Goal: Book appointment/travel/reservation

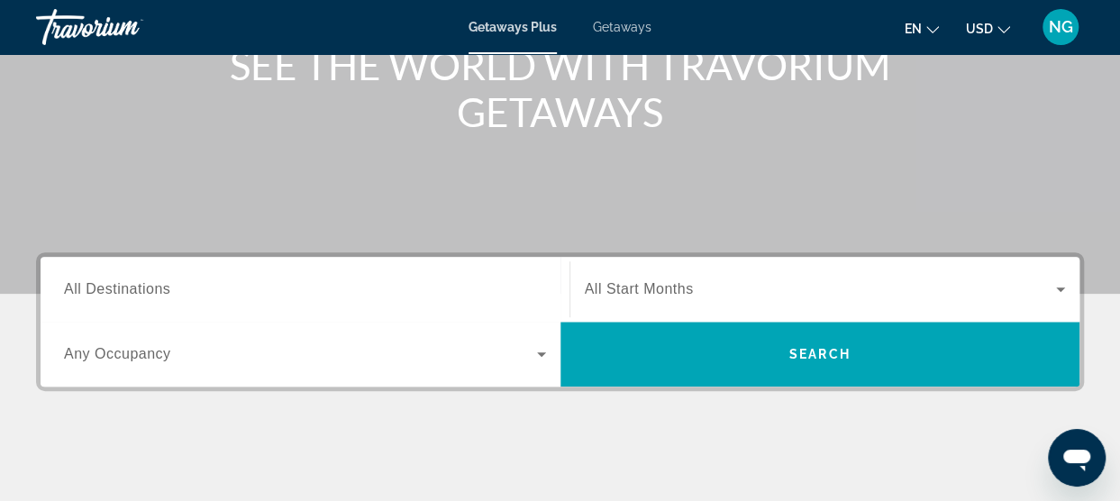
scroll to position [267, 0]
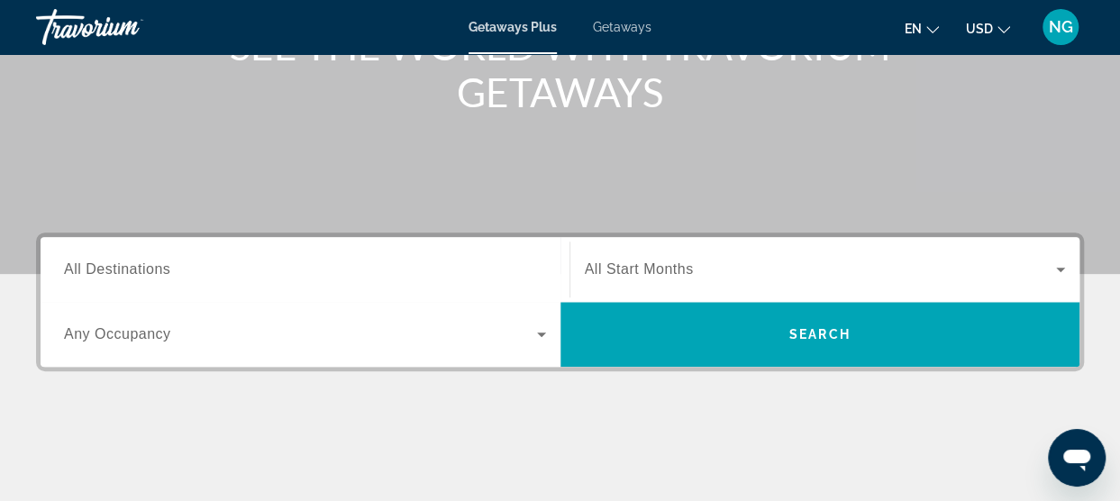
click at [678, 277] on span "All Start Months" at bounding box center [639, 268] width 109 height 15
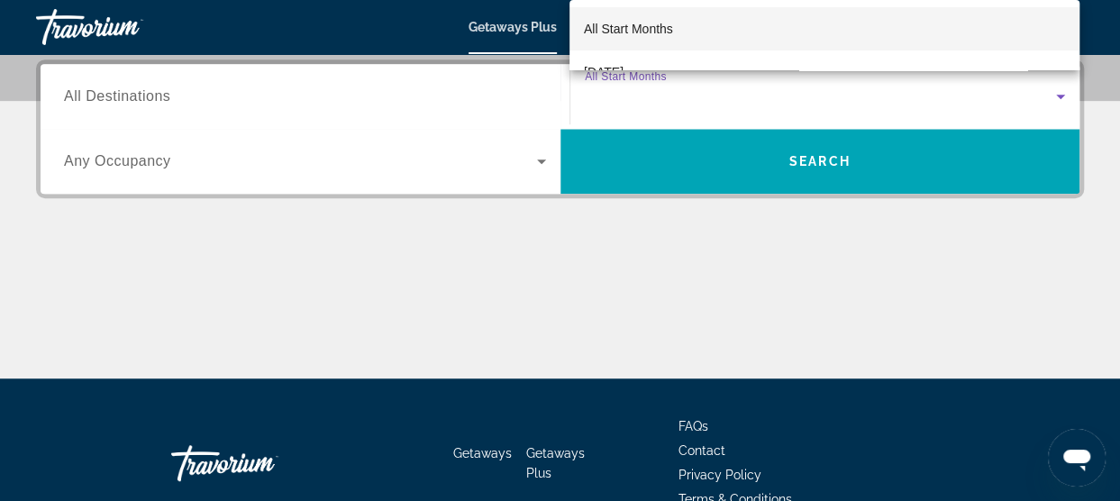
click at [716, 164] on div at bounding box center [560, 250] width 1120 height 501
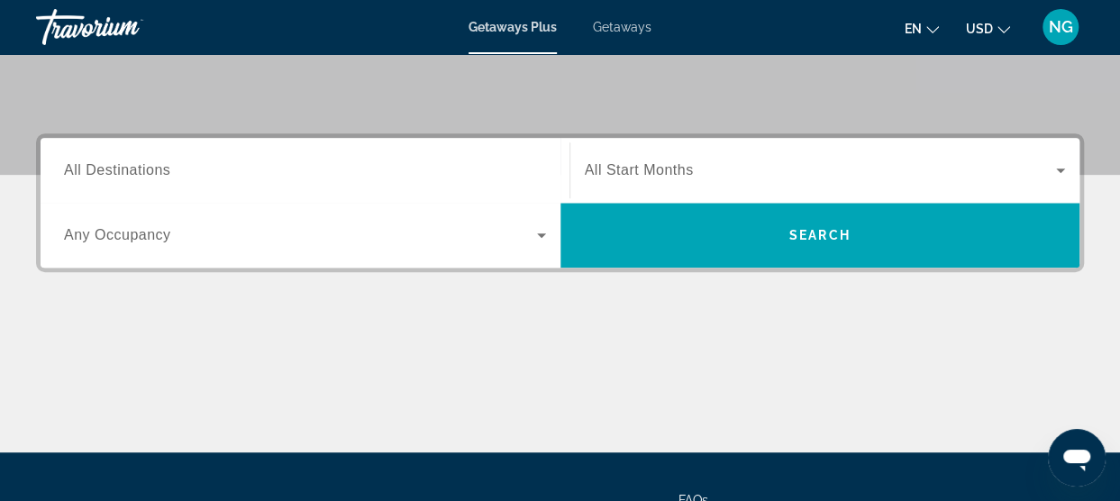
scroll to position [365, 0]
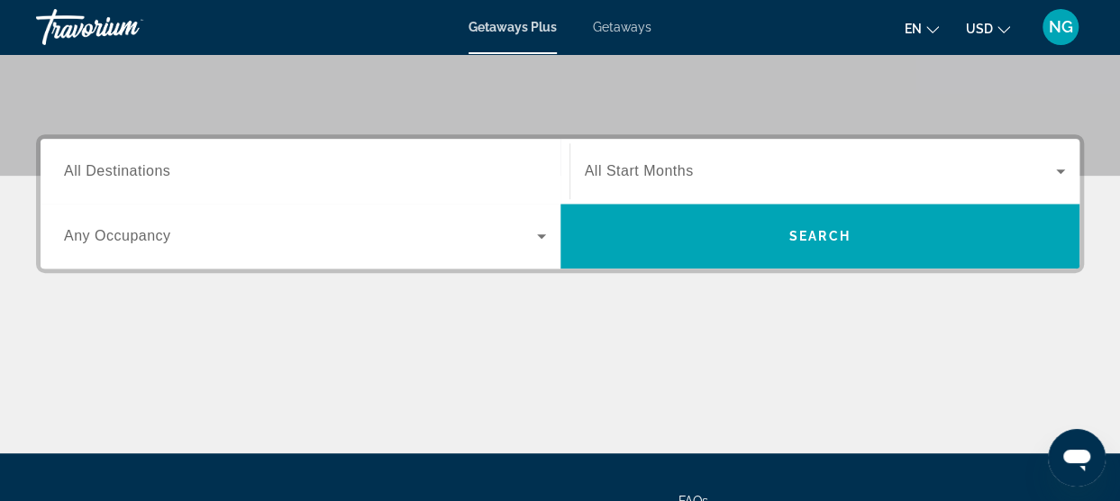
click at [937, 182] on div "Search widget" at bounding box center [825, 171] width 481 height 50
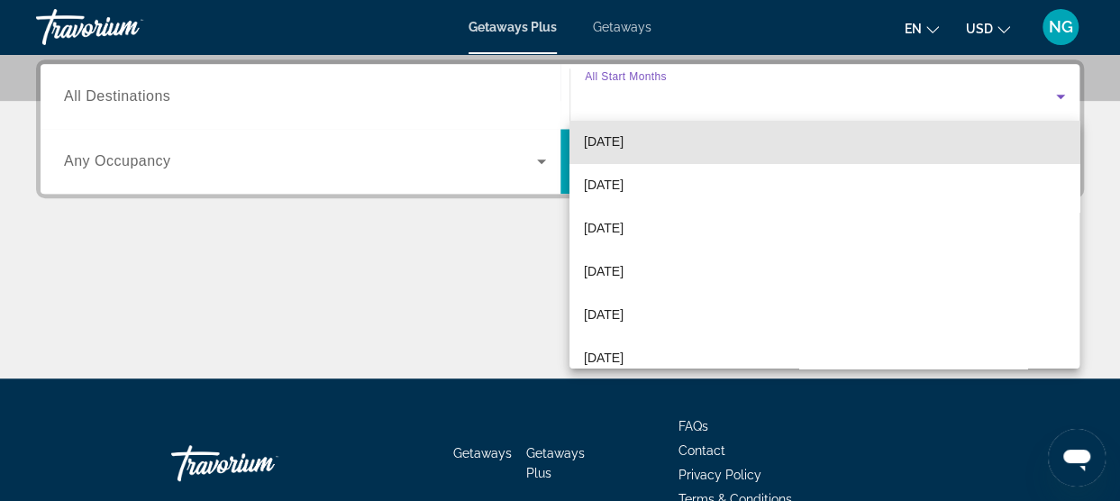
scroll to position [139, 0]
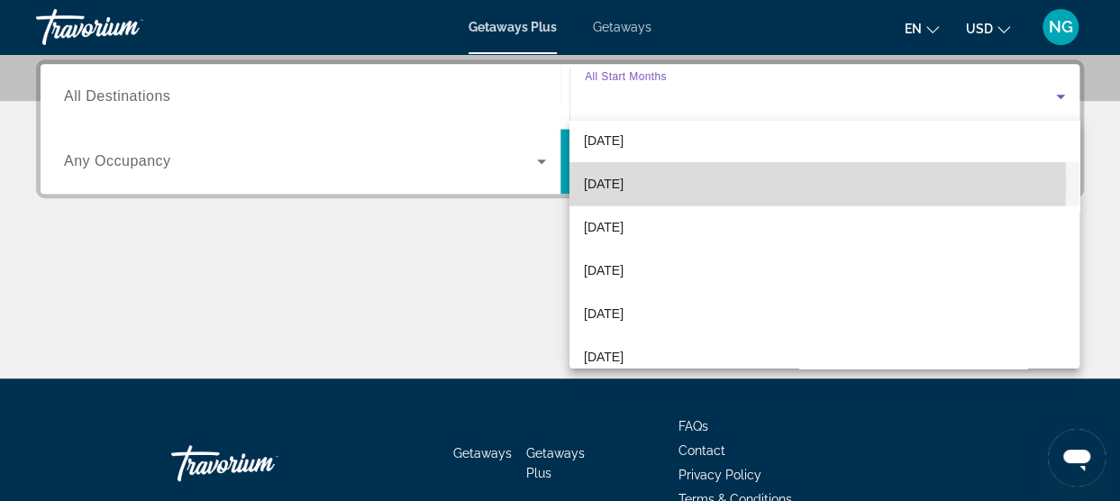
click at [623, 182] on span "[DATE]" at bounding box center [604, 184] width 40 height 22
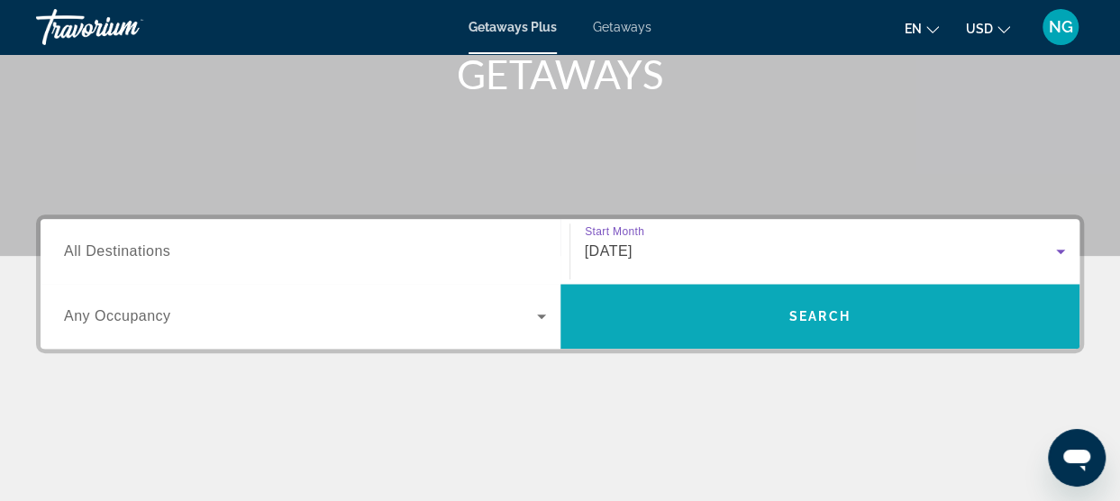
scroll to position [284, 0]
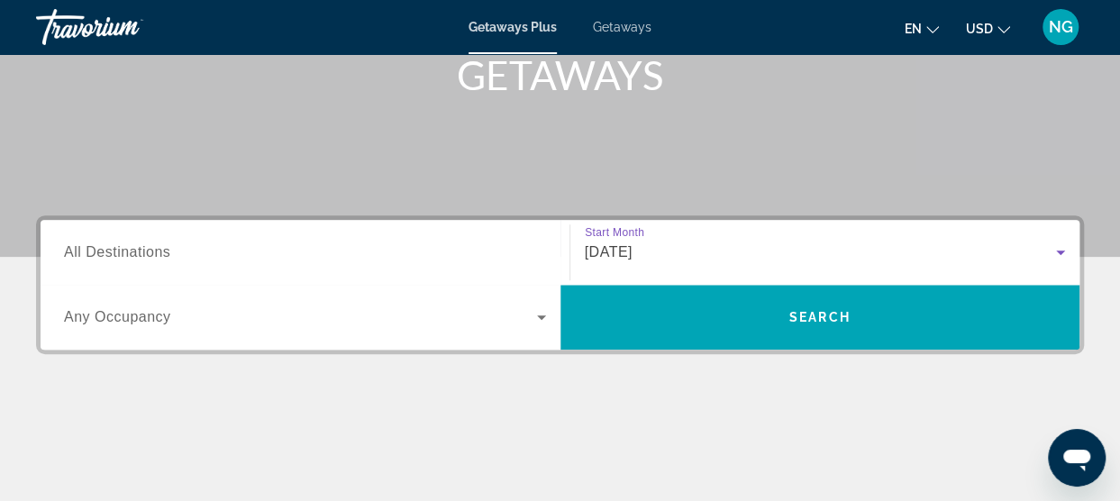
click at [770, 259] on div "[DATE]" at bounding box center [821, 252] width 472 height 22
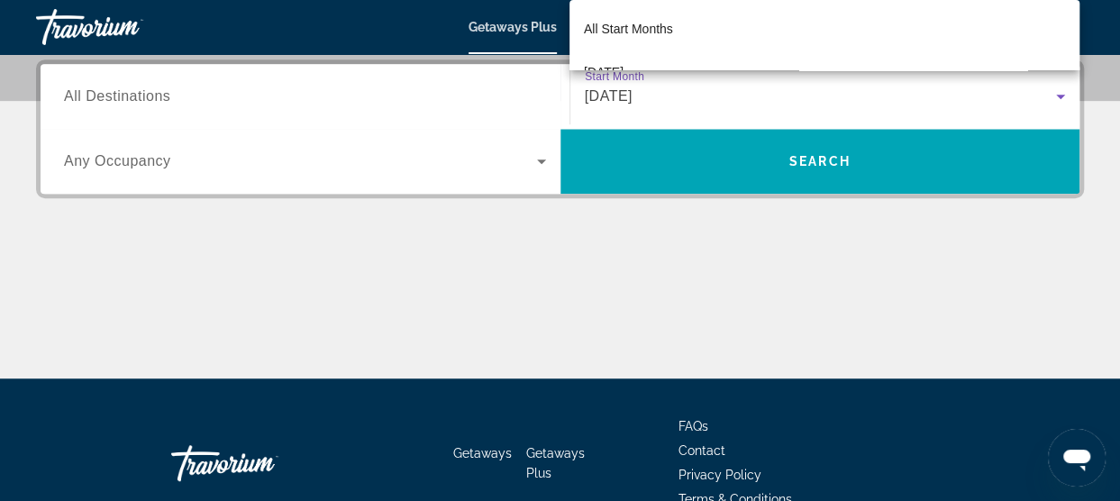
click at [803, 167] on div at bounding box center [560, 250] width 1120 height 501
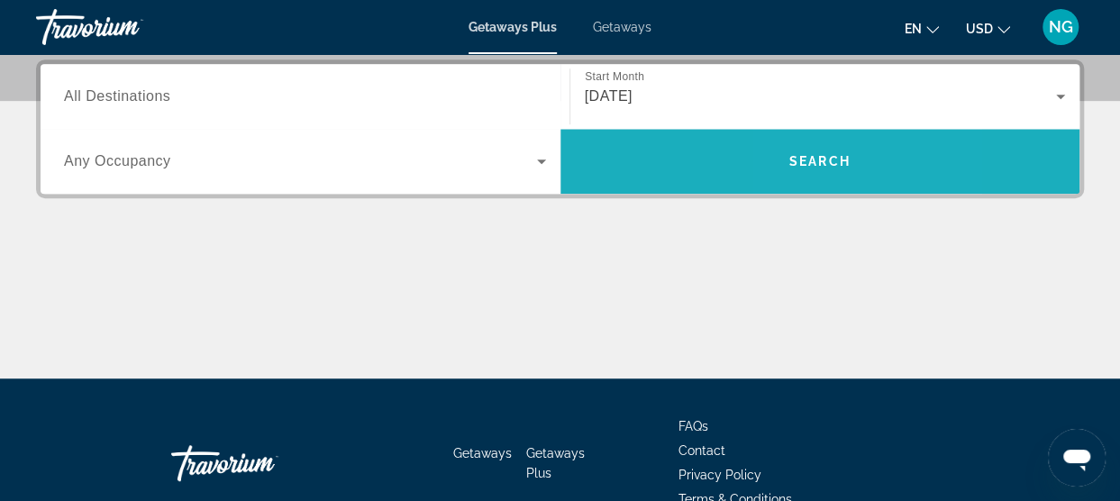
click at [803, 167] on span "Search" at bounding box center [819, 161] width 61 height 14
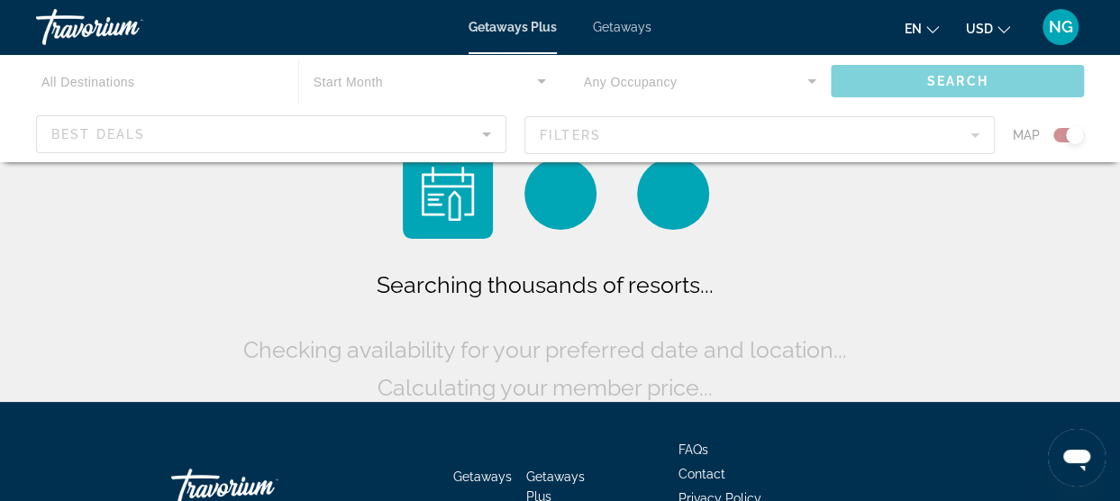
click at [803, 167] on div "Searching thousands of resorts... Checking availability for your preferred date…" at bounding box center [560, 278] width 643 height 258
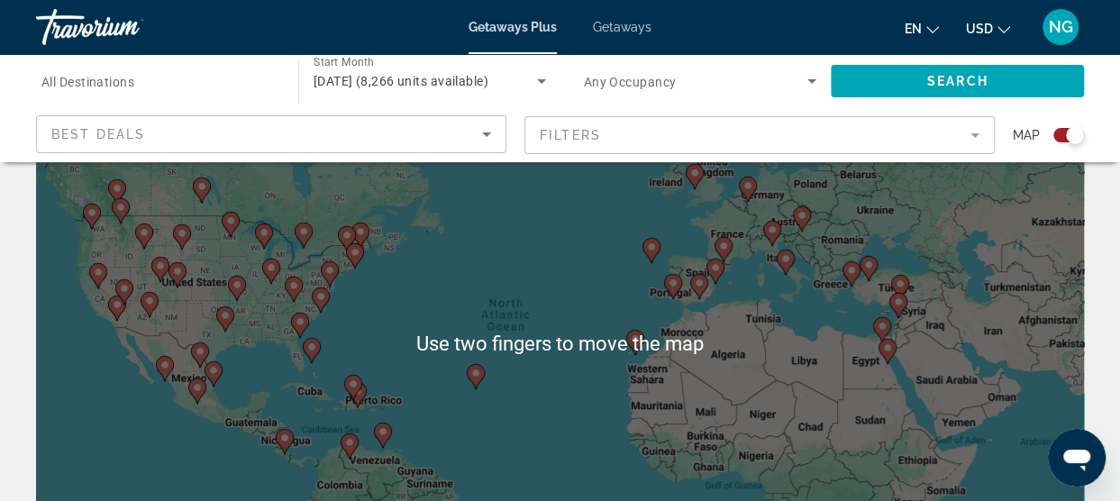
scroll to position [108, 0]
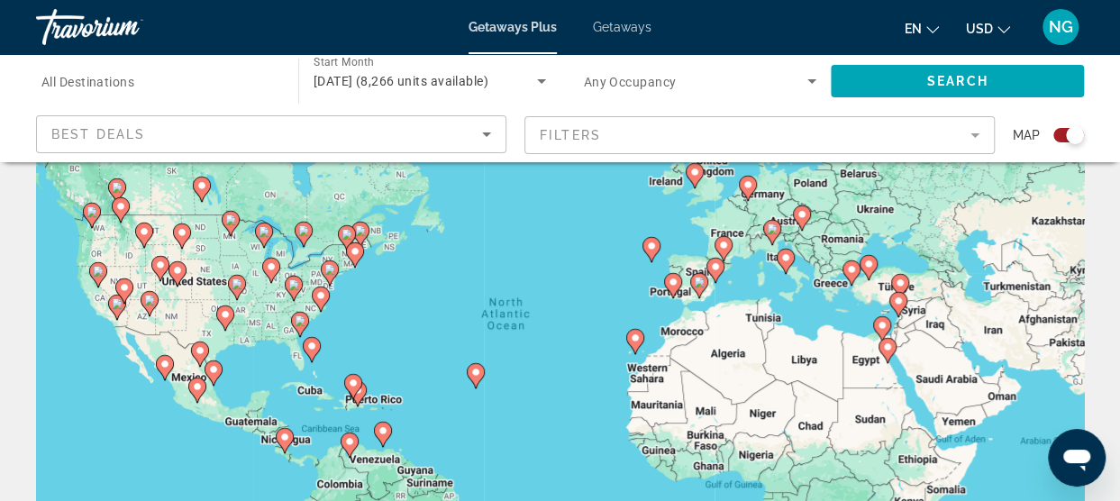
click at [971, 134] on mat-form-field "Filters" at bounding box center [759, 135] width 470 height 38
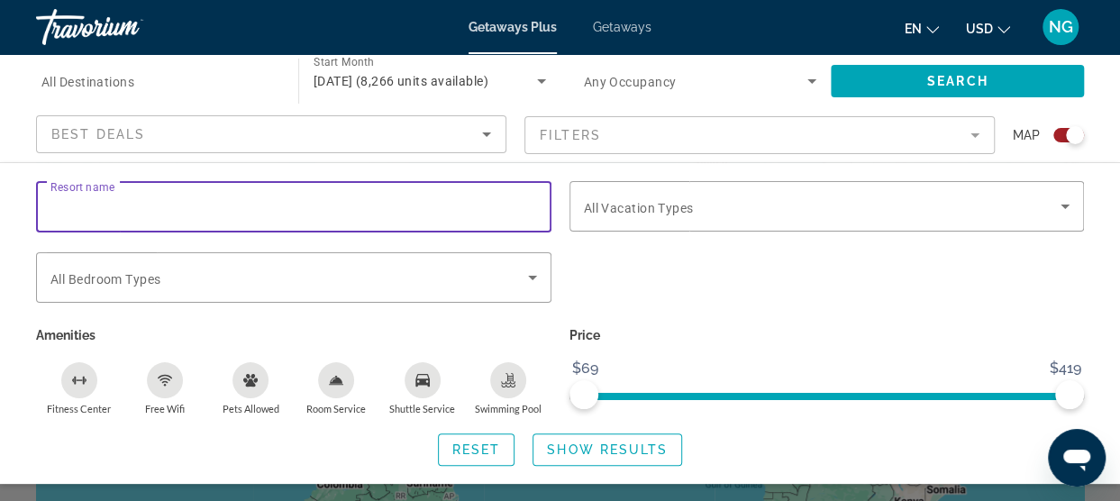
click at [324, 212] on input "Resort name" at bounding box center [293, 207] width 487 height 22
type input "*"
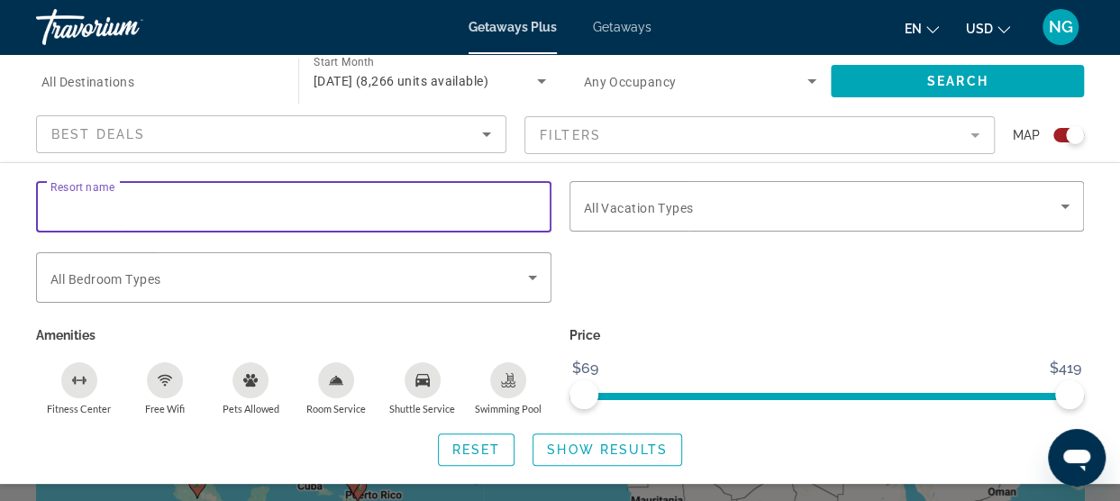
scroll to position [0, 0]
click at [151, 205] on input "Resort name" at bounding box center [293, 207] width 487 height 22
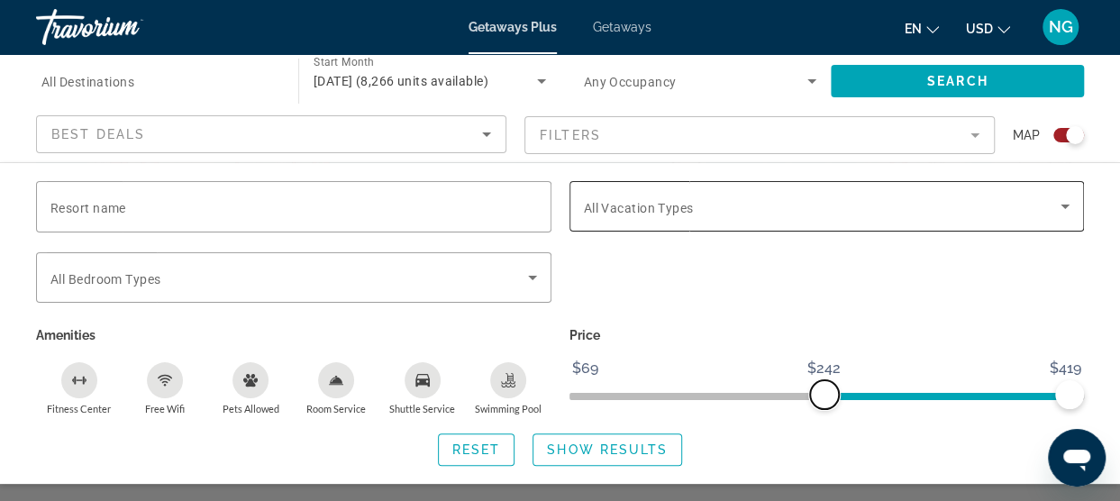
scroll to position [245, 0]
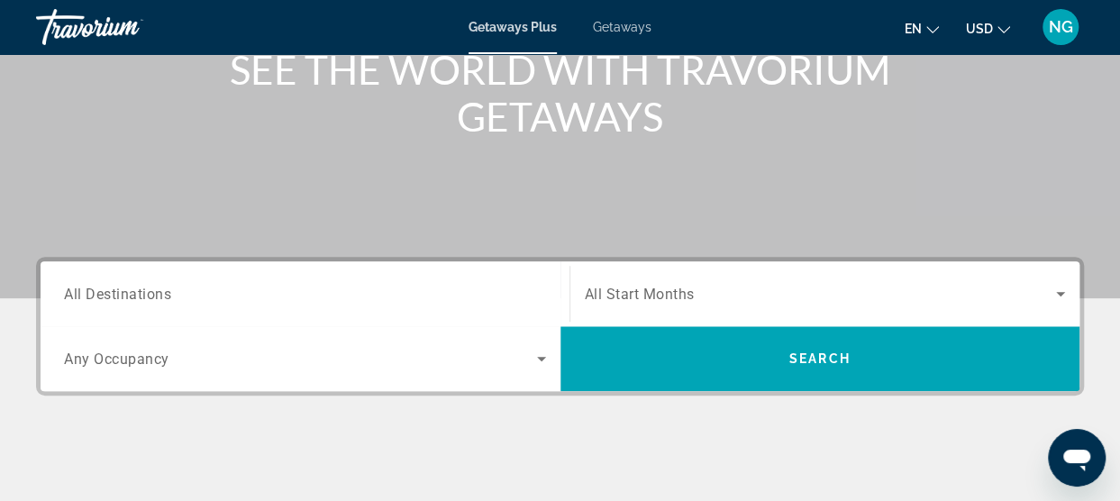
scroll to position [244, 0]
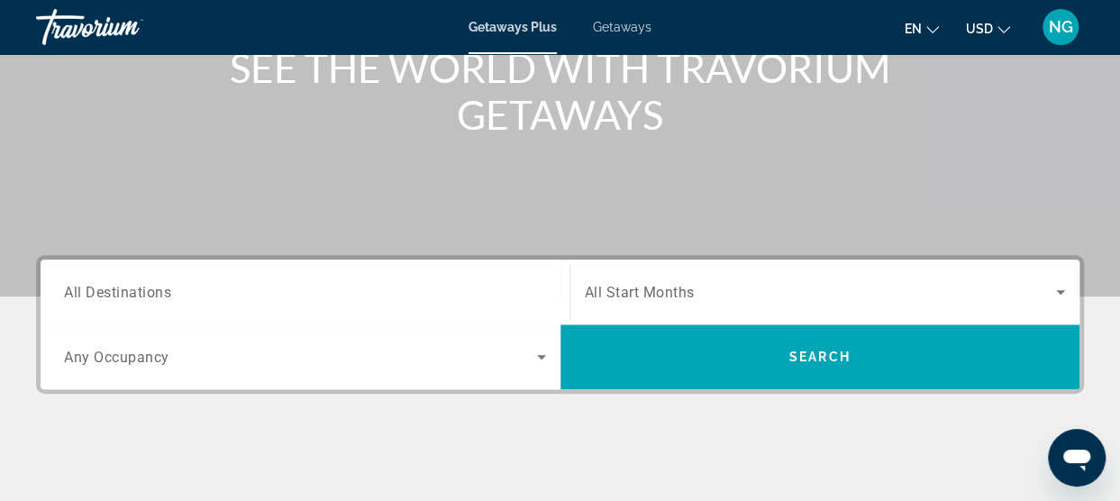
click at [689, 304] on div "Search widget" at bounding box center [825, 292] width 481 height 50
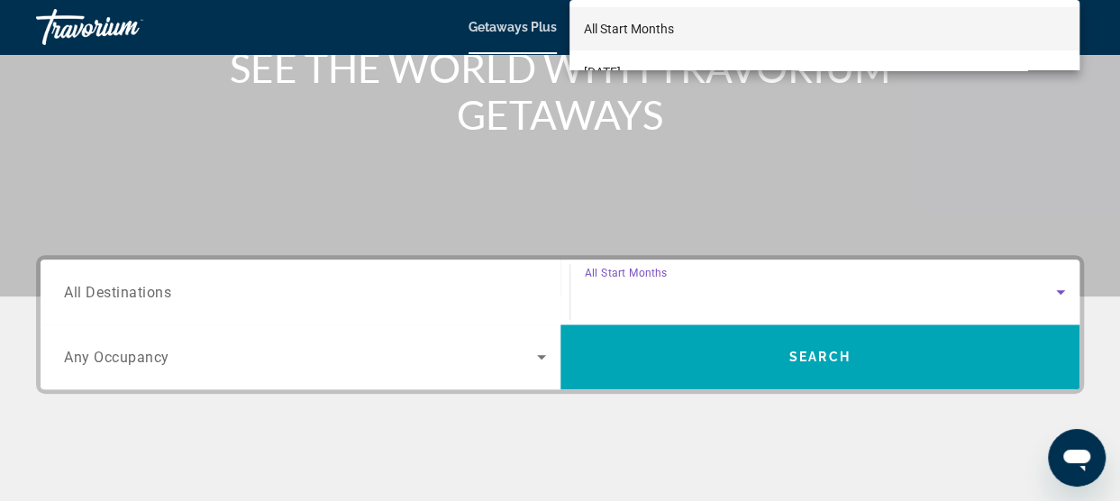
scroll to position [440, 0]
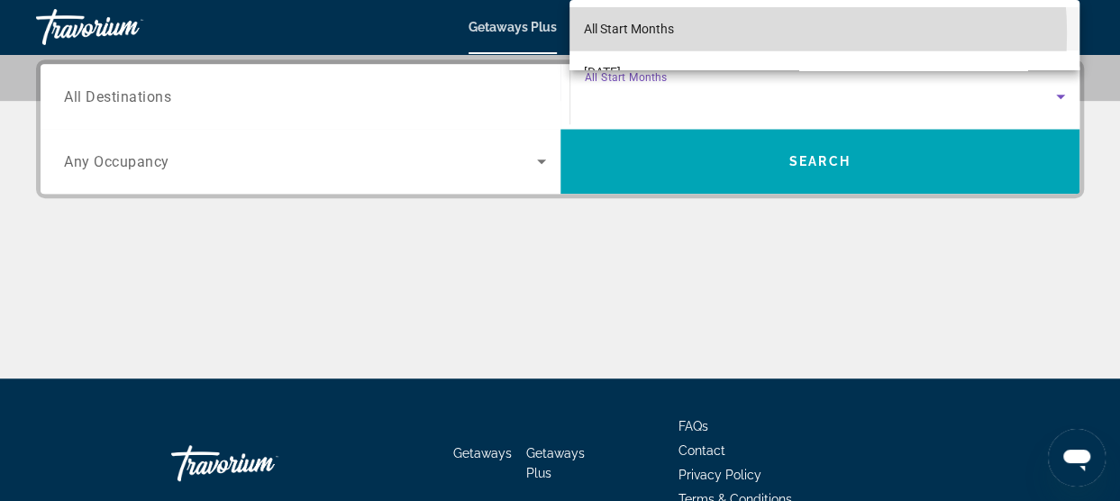
click at [721, 34] on mat-option "All Start Months" at bounding box center [824, 28] width 510 height 43
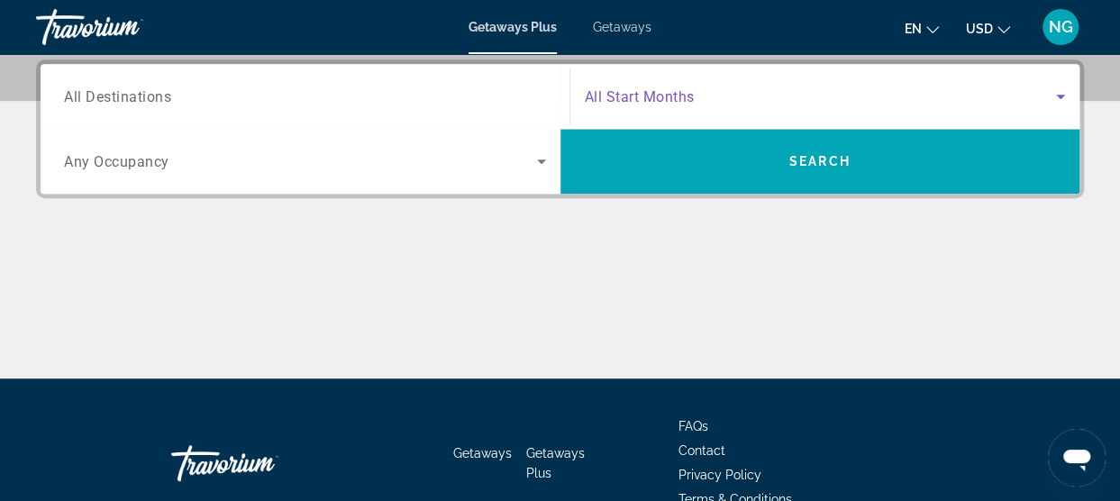
click at [751, 97] on span "Search widget" at bounding box center [821, 97] width 472 height 22
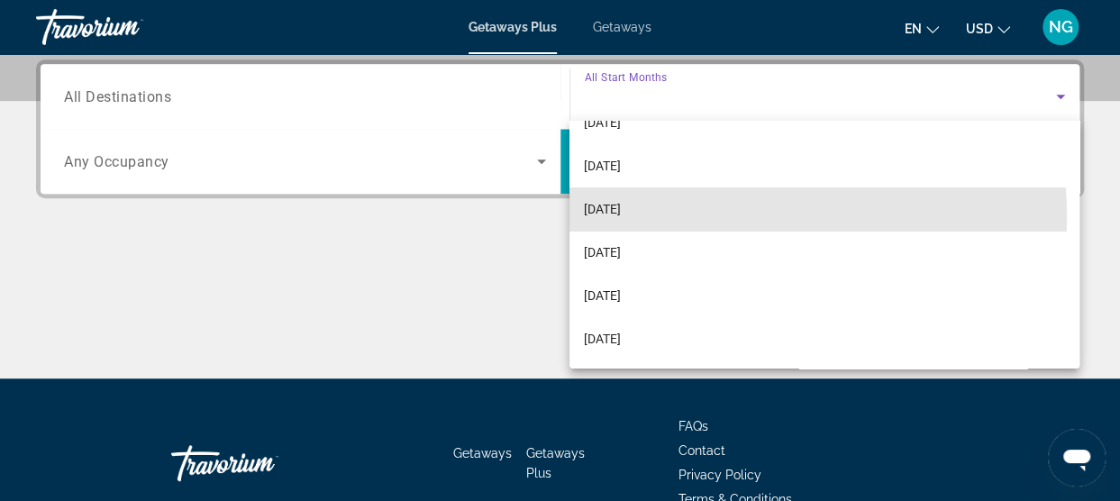
scroll to position [162, 0]
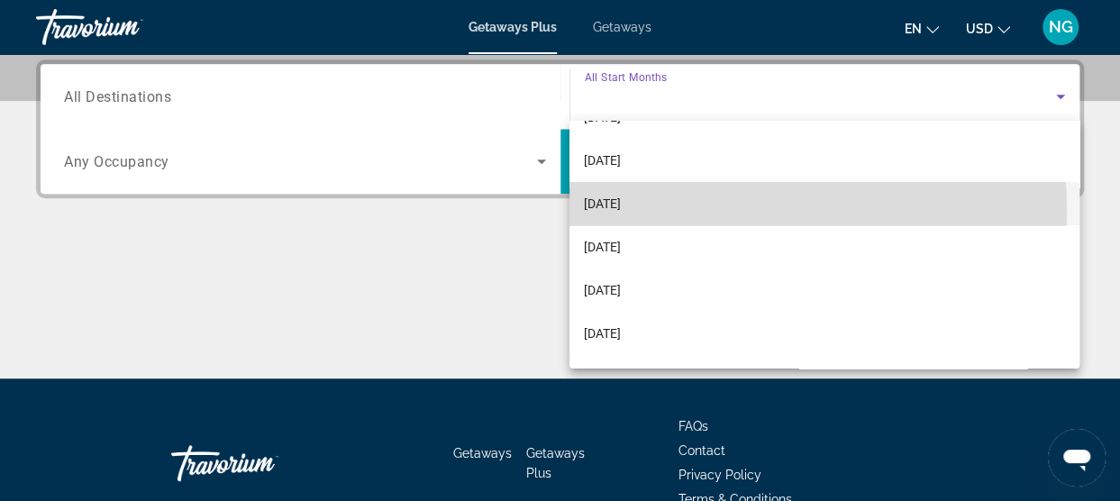
click at [621, 211] on span "[DATE]" at bounding box center [602, 204] width 37 height 22
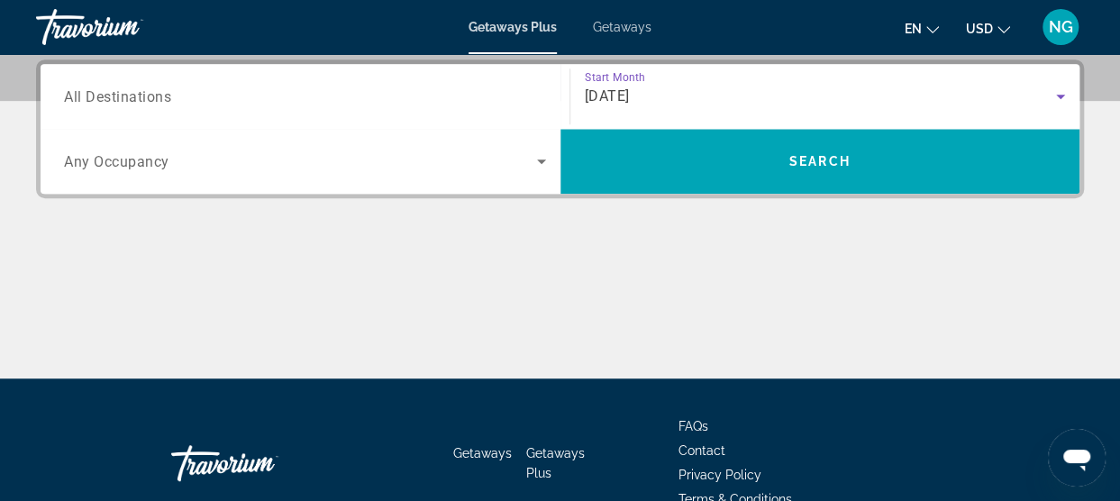
click at [687, 86] on div "[DATE]" at bounding box center [821, 97] width 472 height 22
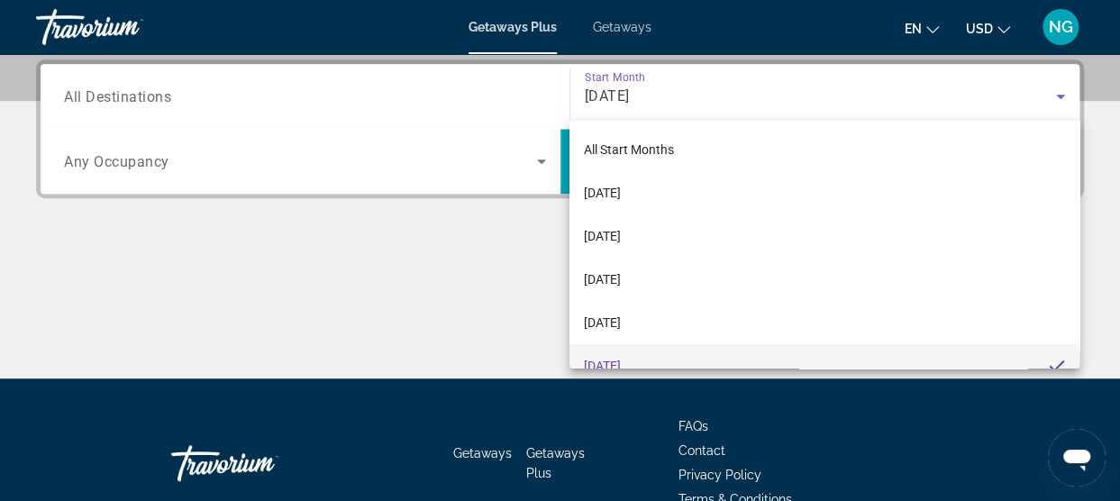
scroll to position [19, 0]
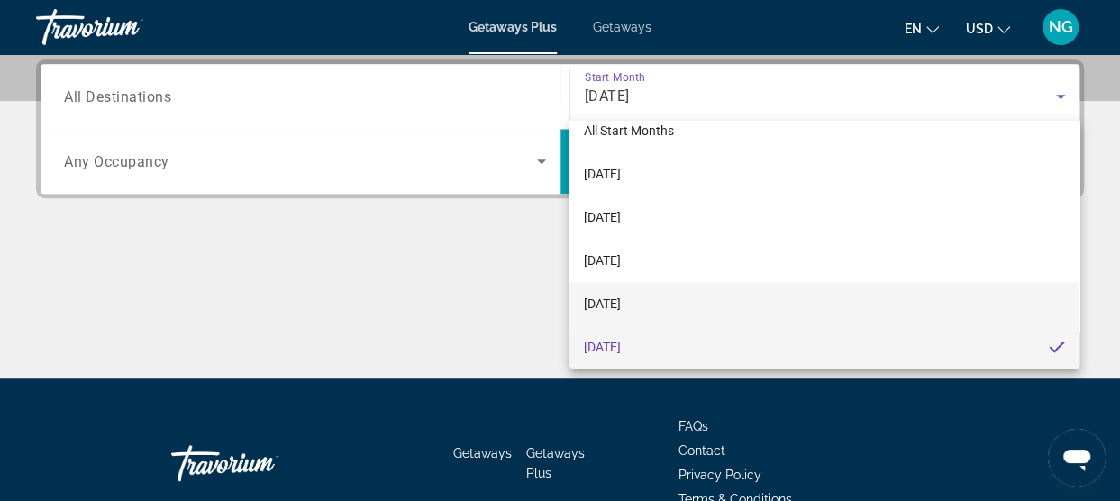
click at [621, 311] on span "[DATE]" at bounding box center [602, 304] width 37 height 22
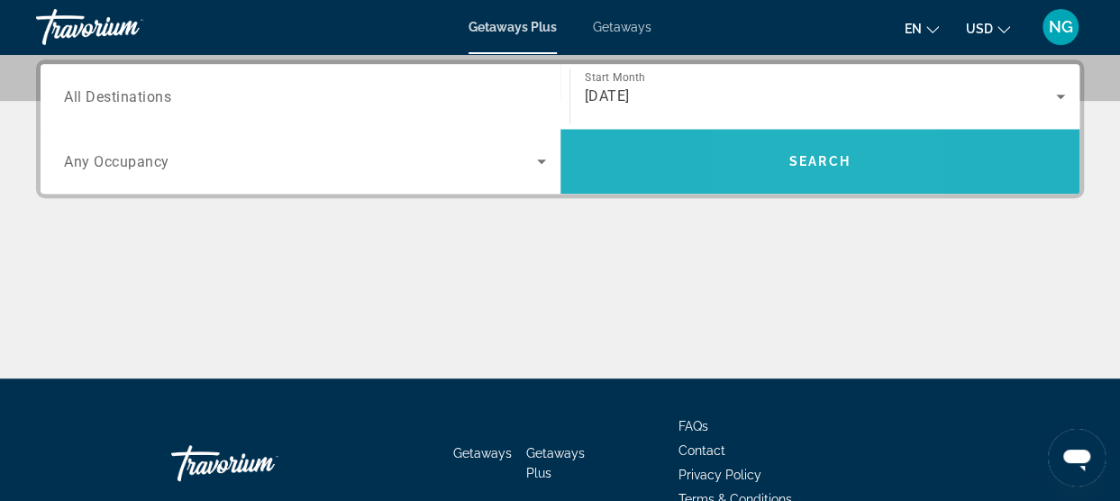
click at [782, 159] on span "Search widget" at bounding box center [820, 161] width 520 height 43
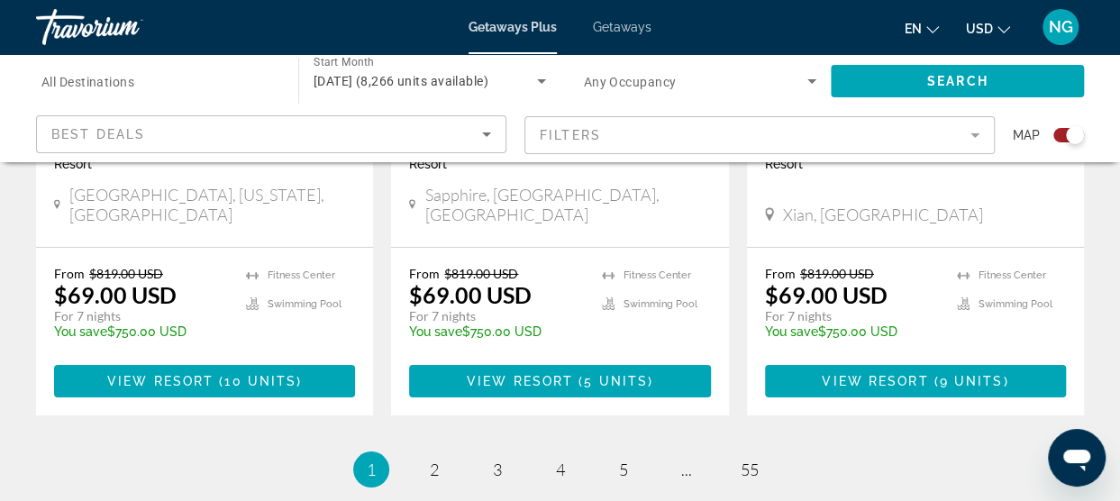
scroll to position [2971, 0]
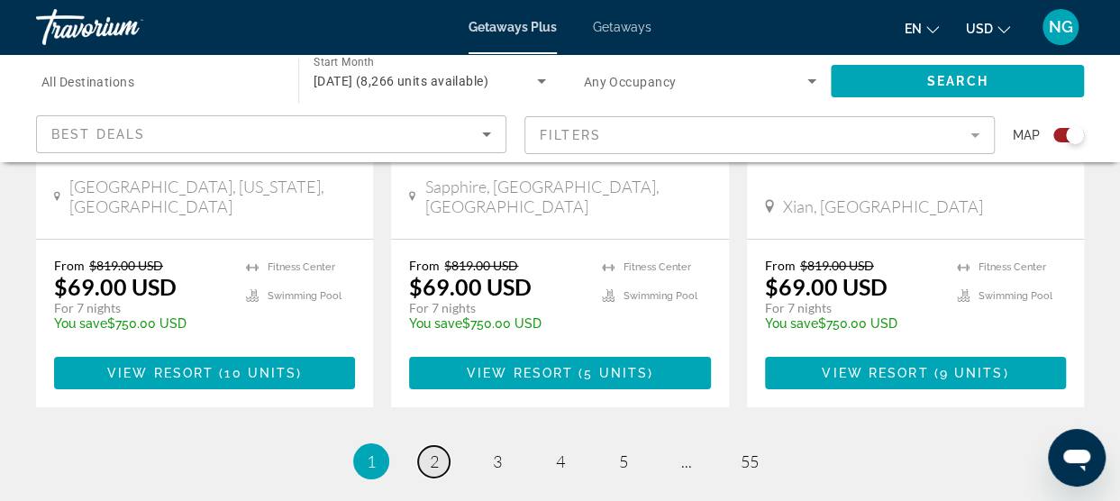
click at [433, 451] on span "2" at bounding box center [434, 461] width 9 height 20
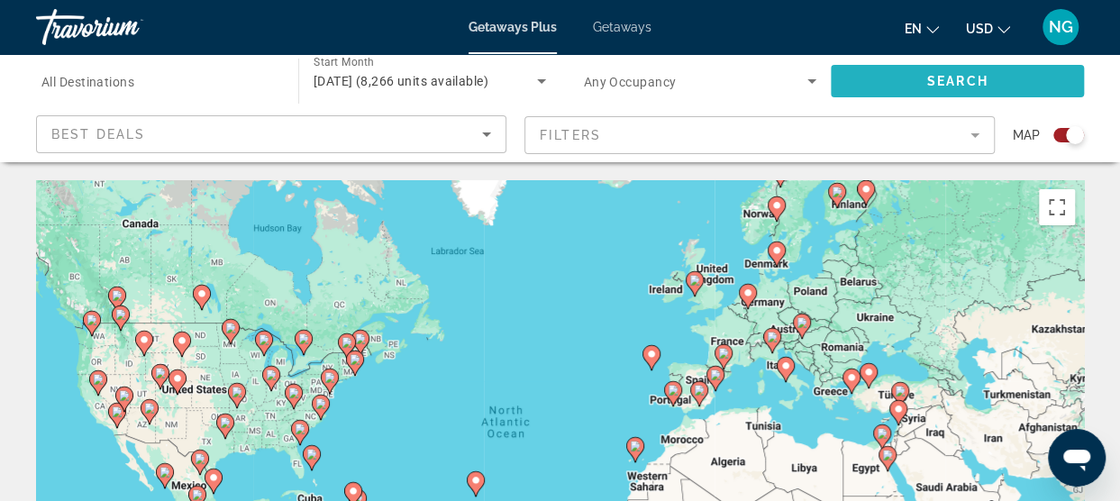
click at [896, 69] on span "Search widget" at bounding box center [957, 80] width 253 height 43
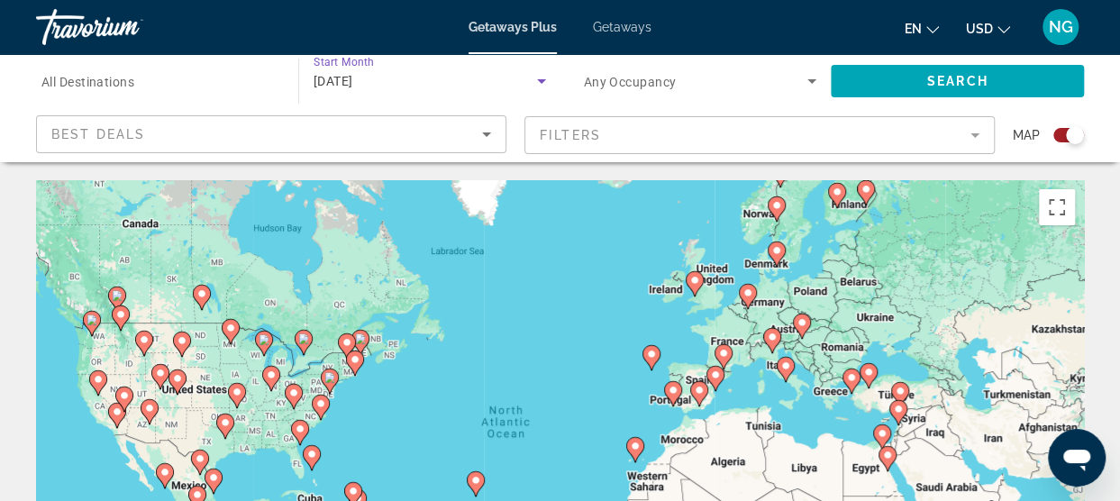
click at [383, 72] on div "[DATE]" at bounding box center [425, 81] width 223 height 22
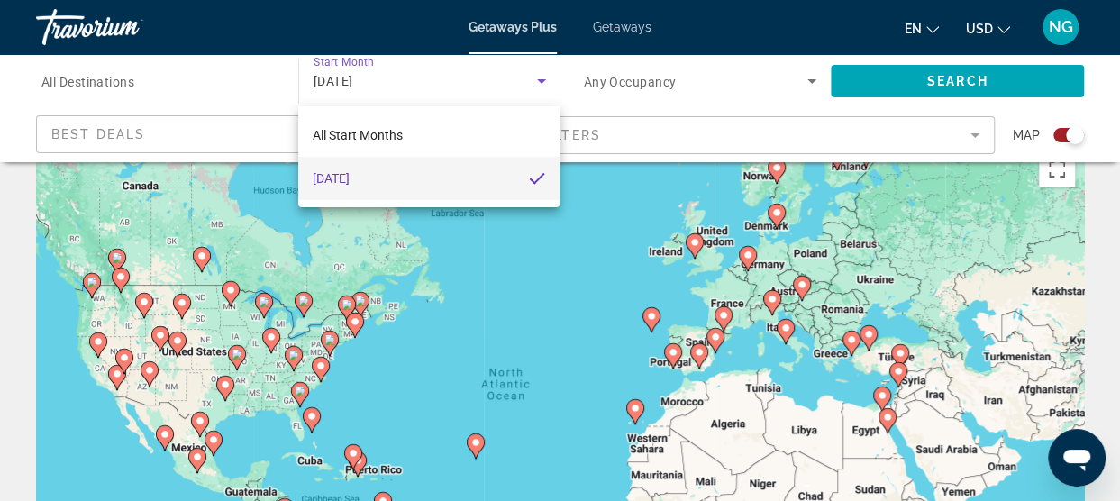
scroll to position [43, 0]
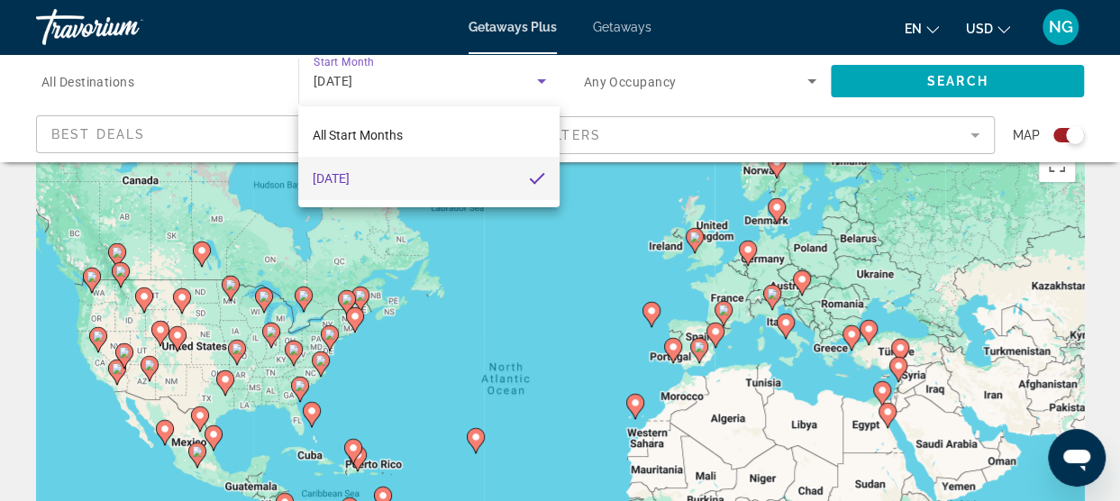
click at [487, 194] on mat-option "[DATE]" at bounding box center [428, 178] width 261 height 43
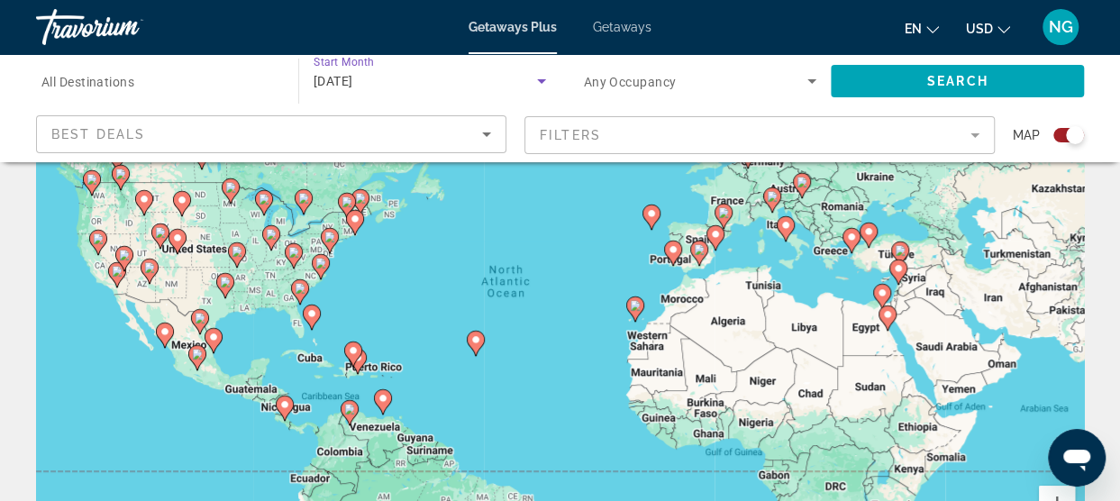
scroll to position [0, 0]
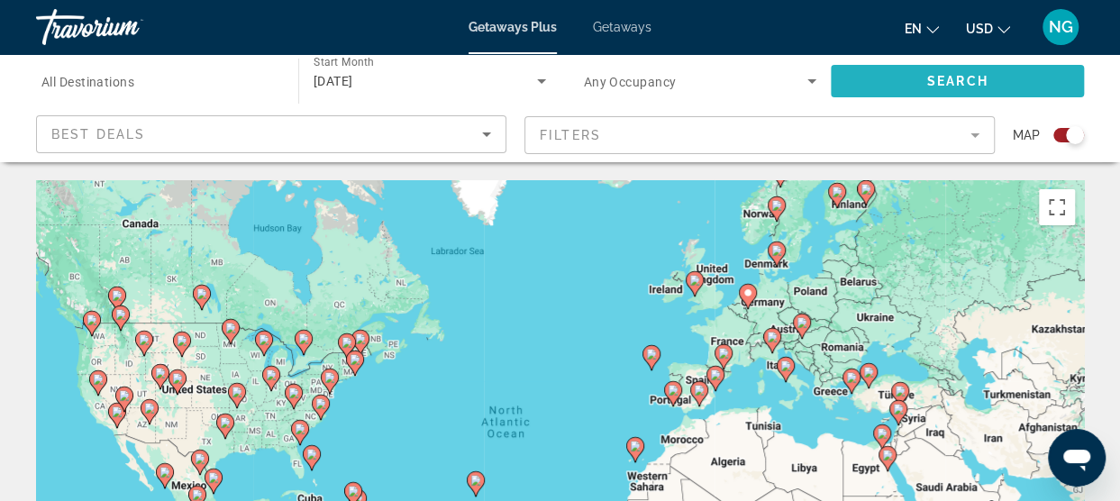
click at [908, 79] on span "Search widget" at bounding box center [957, 80] width 253 height 43
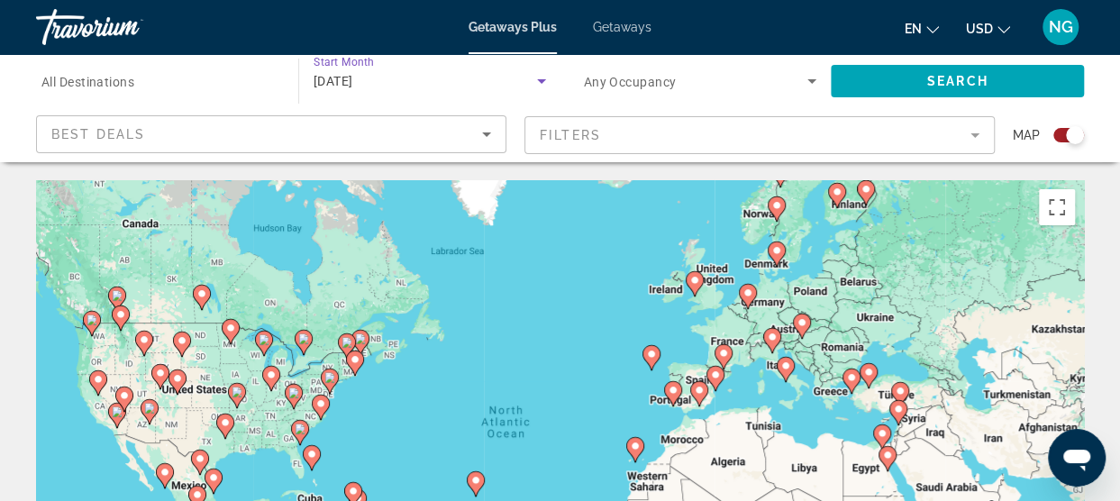
click at [353, 84] on span "[DATE]" at bounding box center [334, 81] width 40 height 14
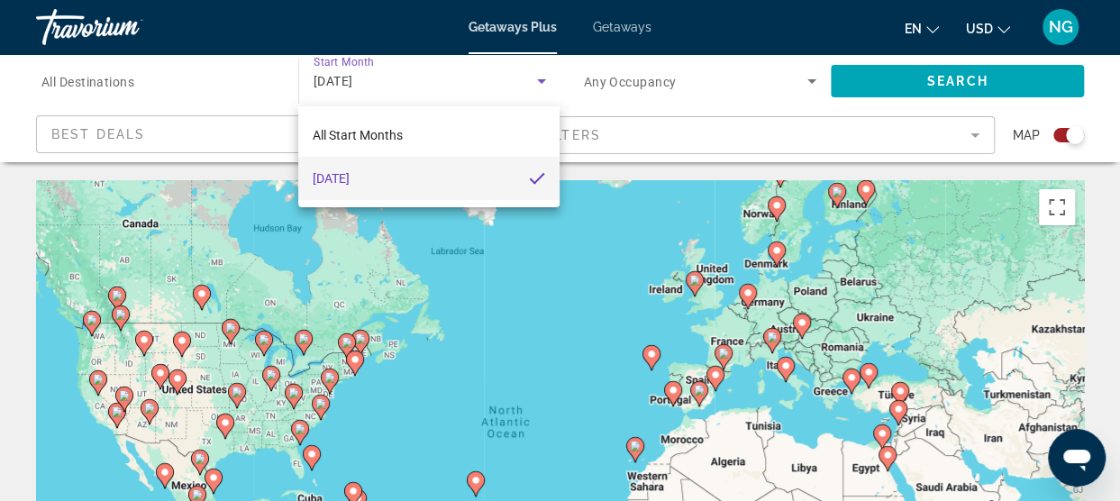
click at [365, 84] on div at bounding box center [560, 250] width 1120 height 501
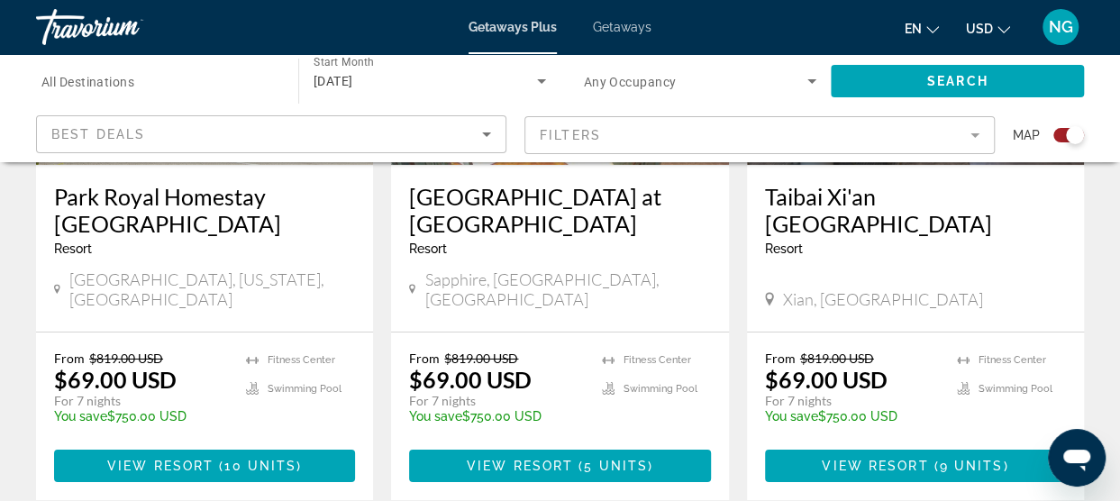
scroll to position [2919, 0]
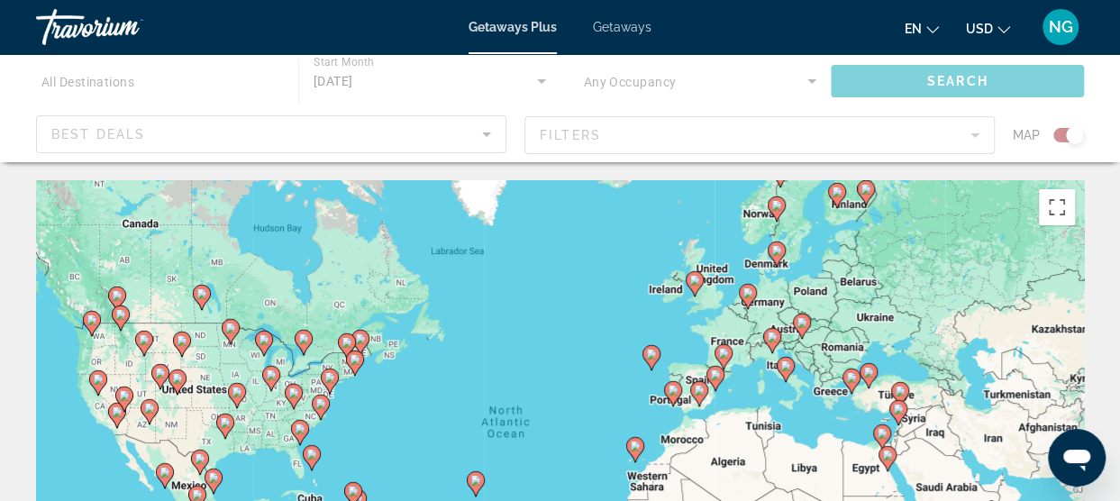
click at [435, 411] on div "To activate drag with keyboard, press Alt + Enter. Once in keyboard drag state,…" at bounding box center [560, 450] width 1048 height 541
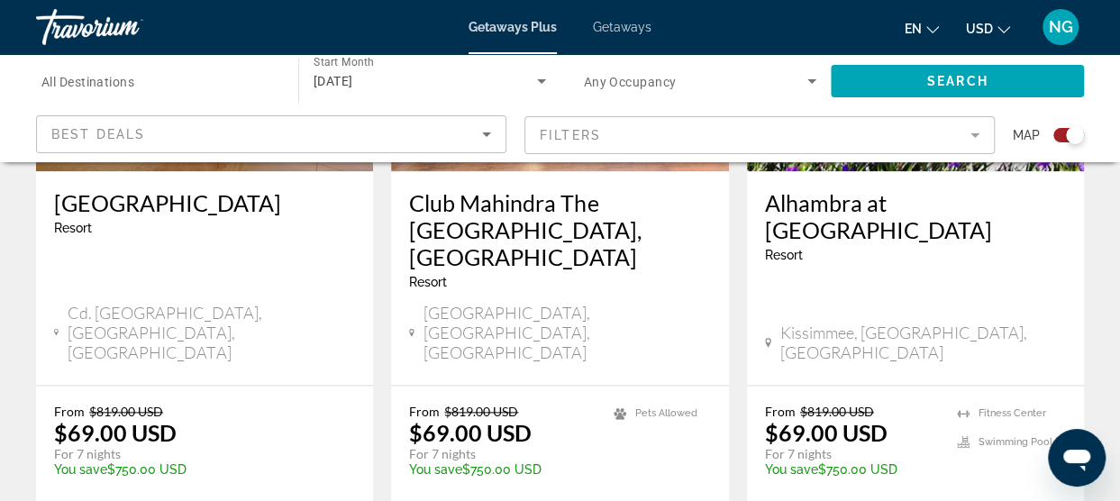
scroll to position [923, 0]
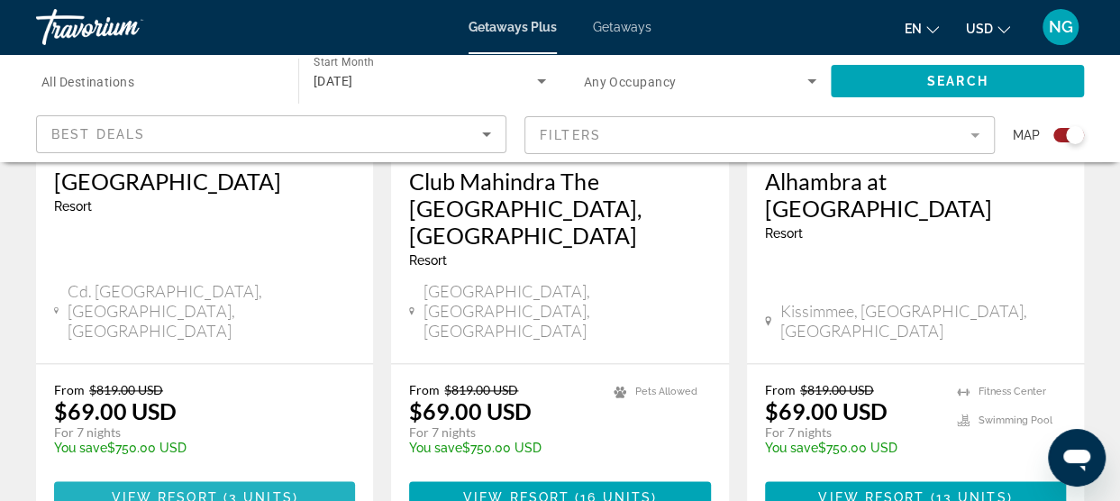
click at [142, 476] on span "Main content" at bounding box center [204, 497] width 301 height 43
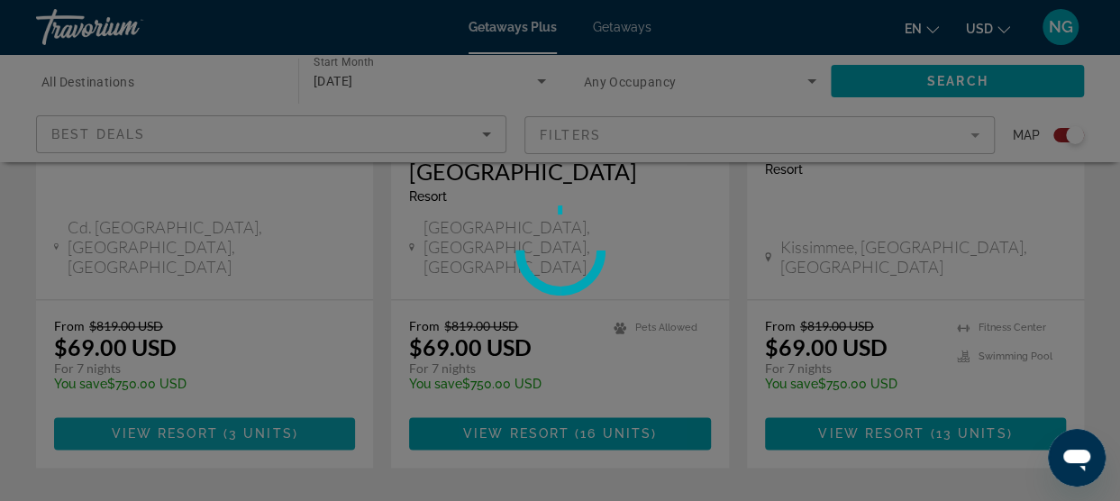
scroll to position [987, 0]
click at [105, 358] on div at bounding box center [560, 250] width 1120 height 501
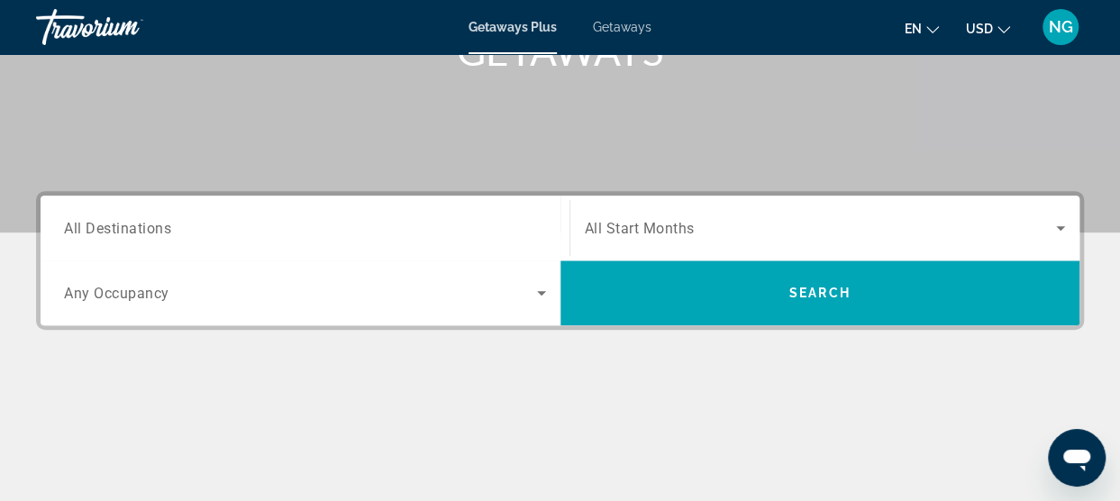
scroll to position [305, 0]
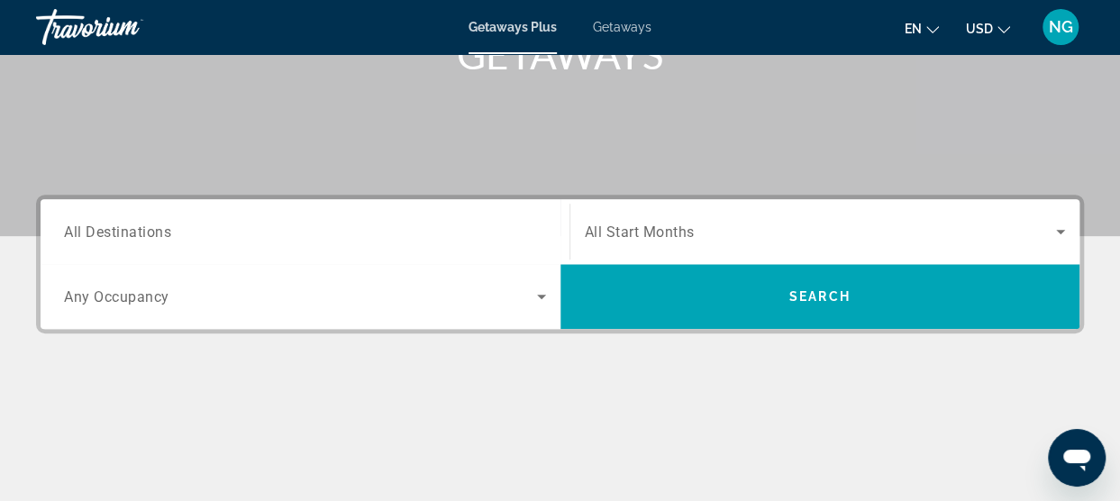
click at [660, 226] on span "All Start Months" at bounding box center [640, 231] width 110 height 17
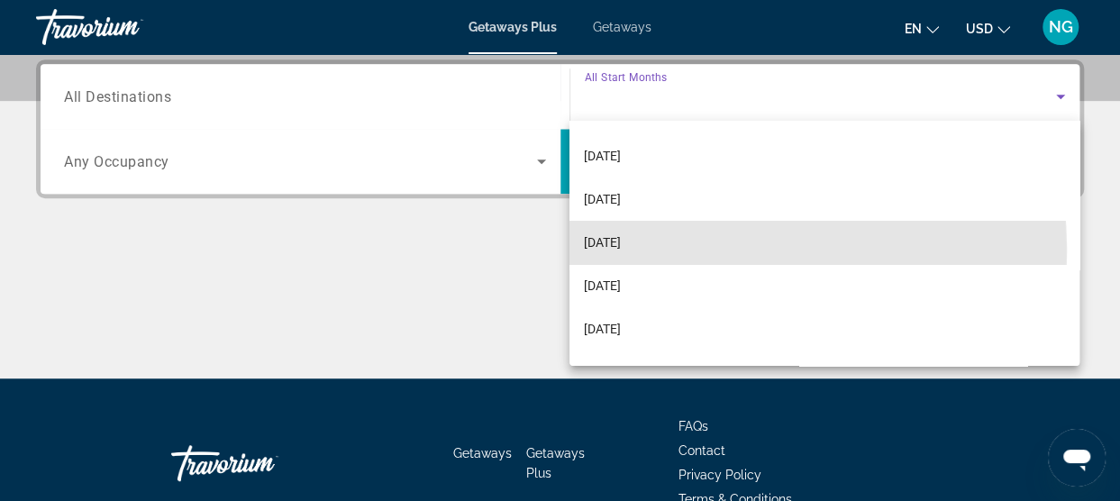
scroll to position [98, 0]
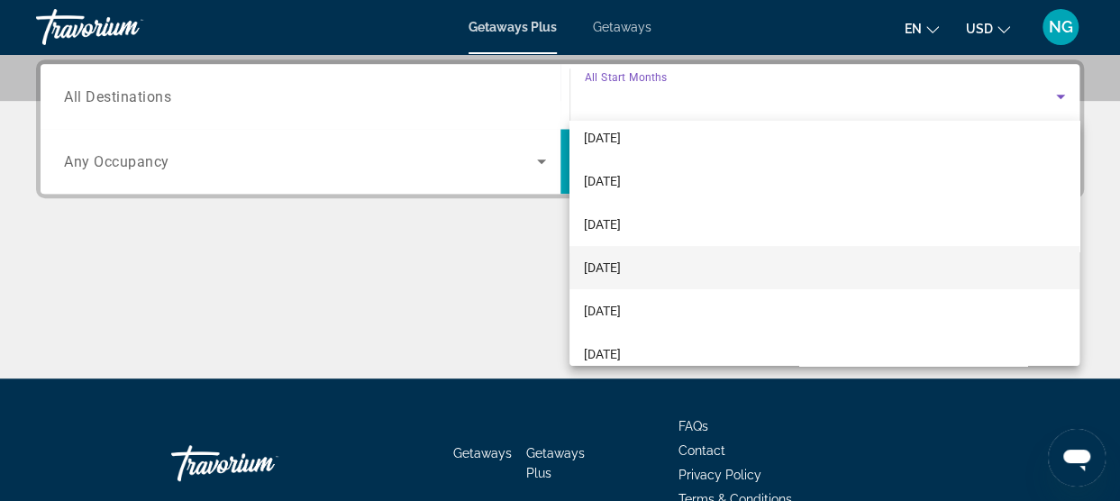
click at [612, 272] on span "[DATE]" at bounding box center [602, 268] width 37 height 22
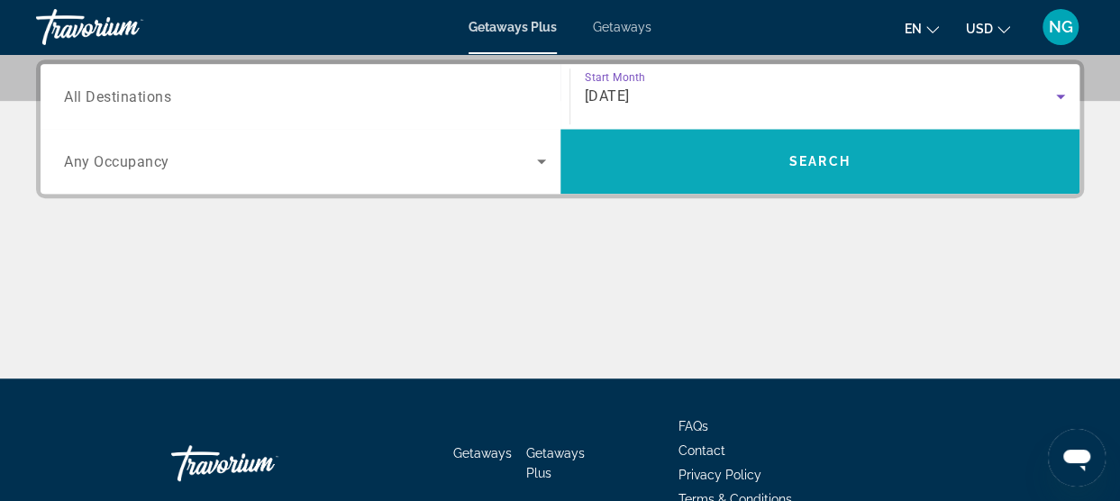
click at [648, 173] on span "Search widget" at bounding box center [820, 161] width 520 height 43
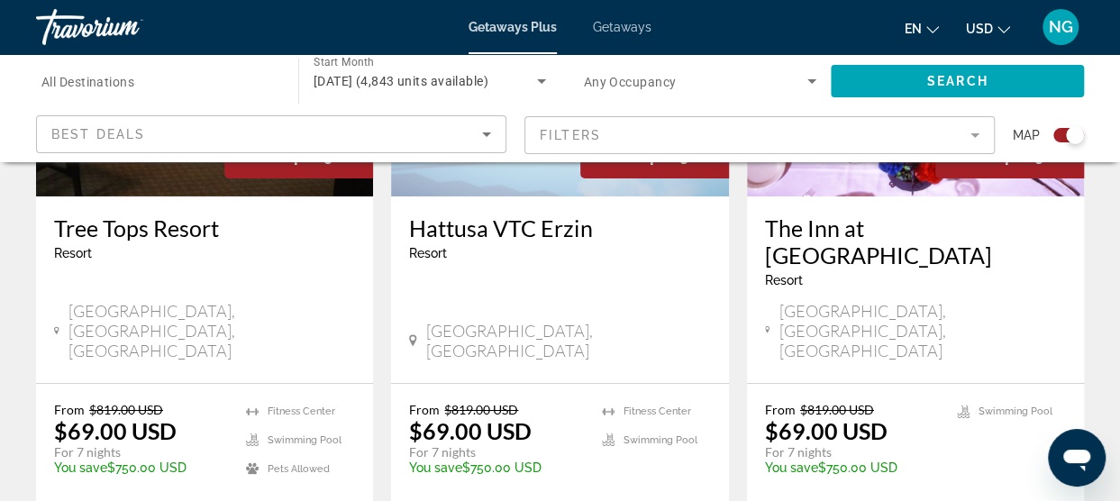
scroll to position [2959, 0]
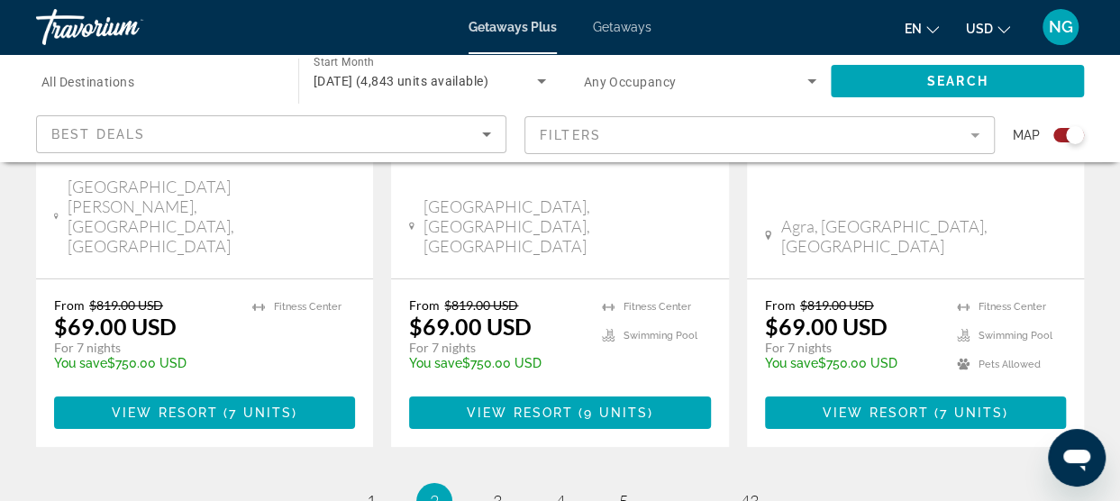
scroll to position [2960, 0]
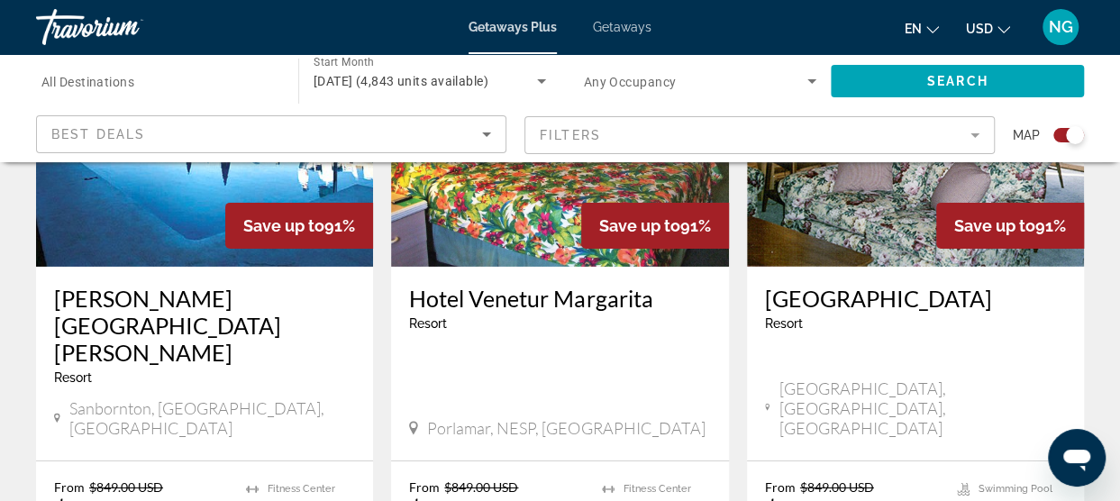
scroll to position [2869, 0]
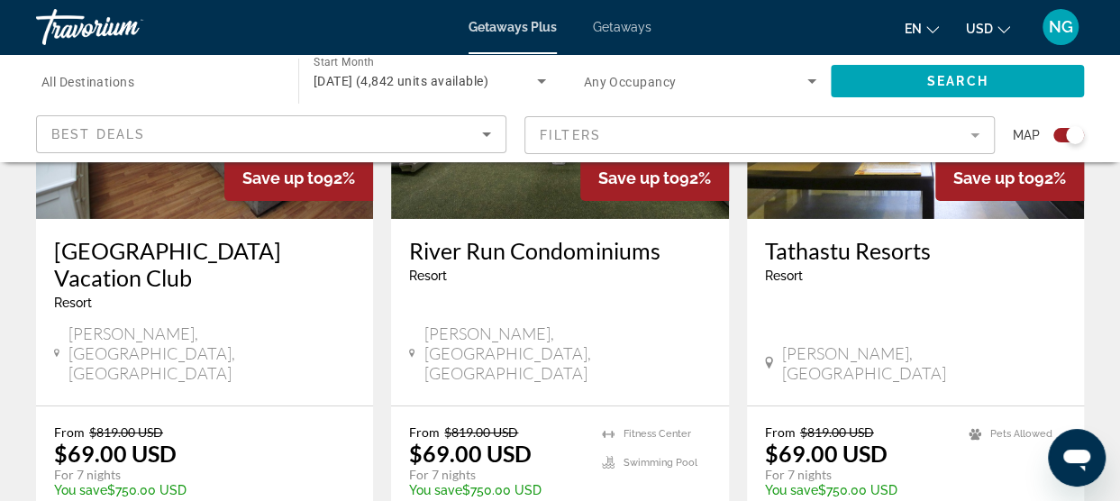
scroll to position [2921, 0]
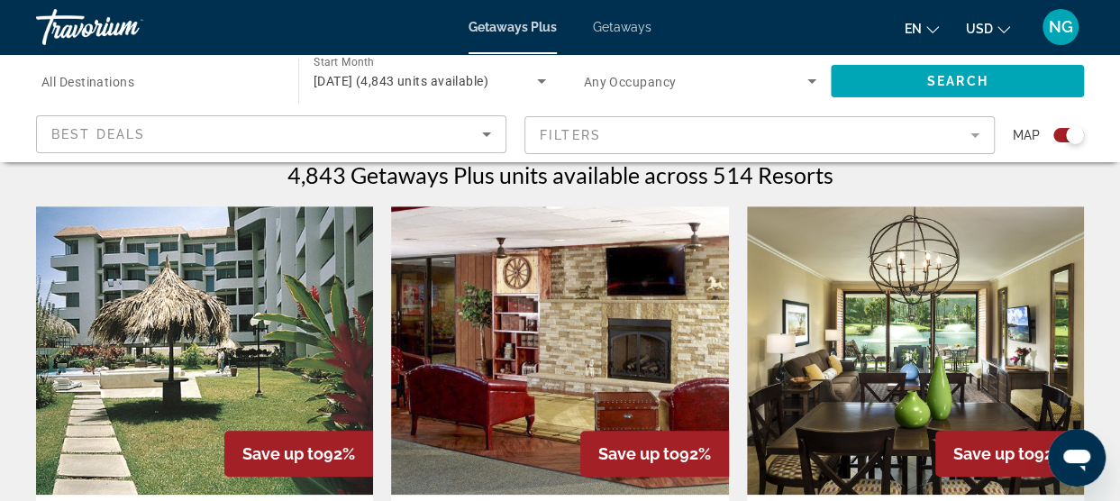
scroll to position [575, 0]
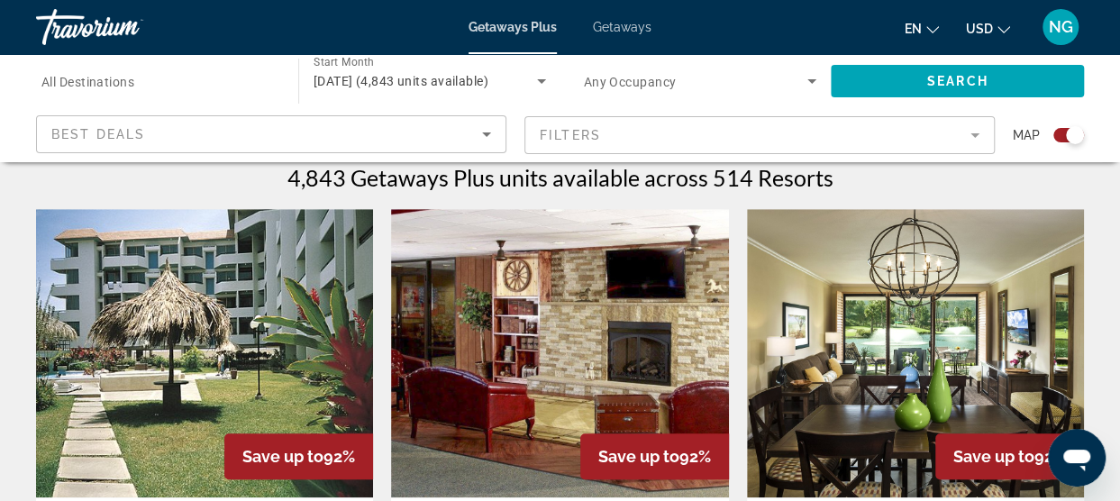
click at [627, 140] on mat-form-field "Filters" at bounding box center [759, 135] width 470 height 38
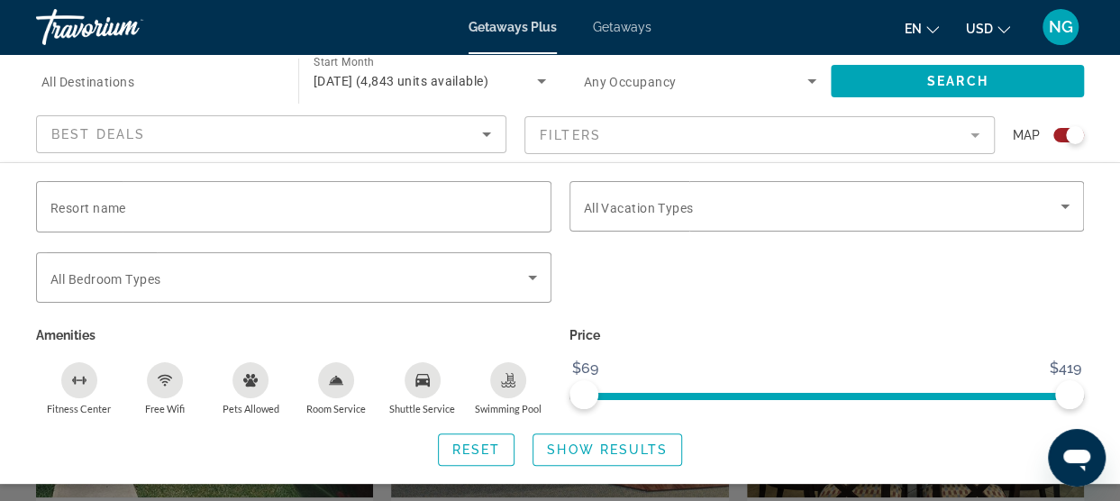
click at [638, 132] on mat-form-field "Filters" at bounding box center [759, 135] width 470 height 38
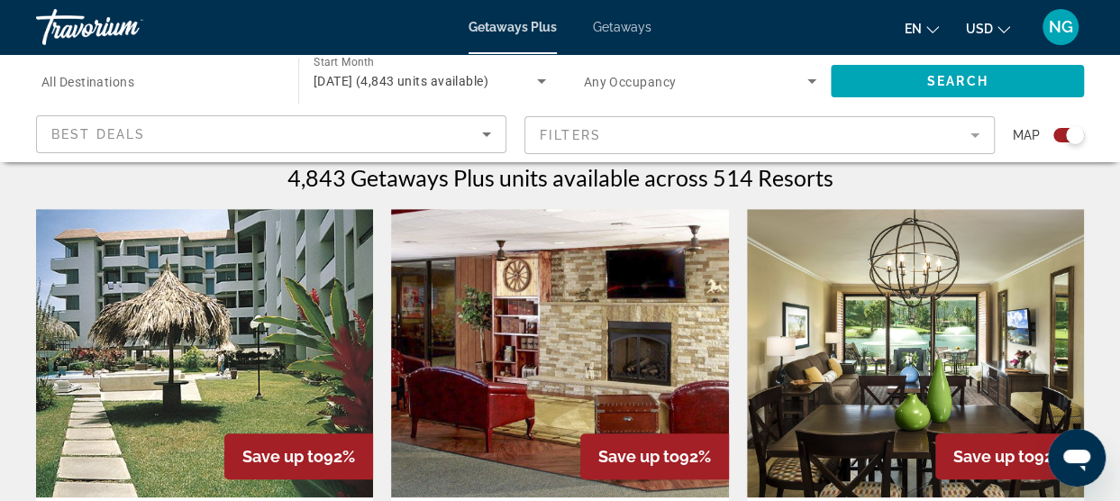
click at [638, 132] on mat-form-field "Filters" at bounding box center [759, 135] width 470 height 38
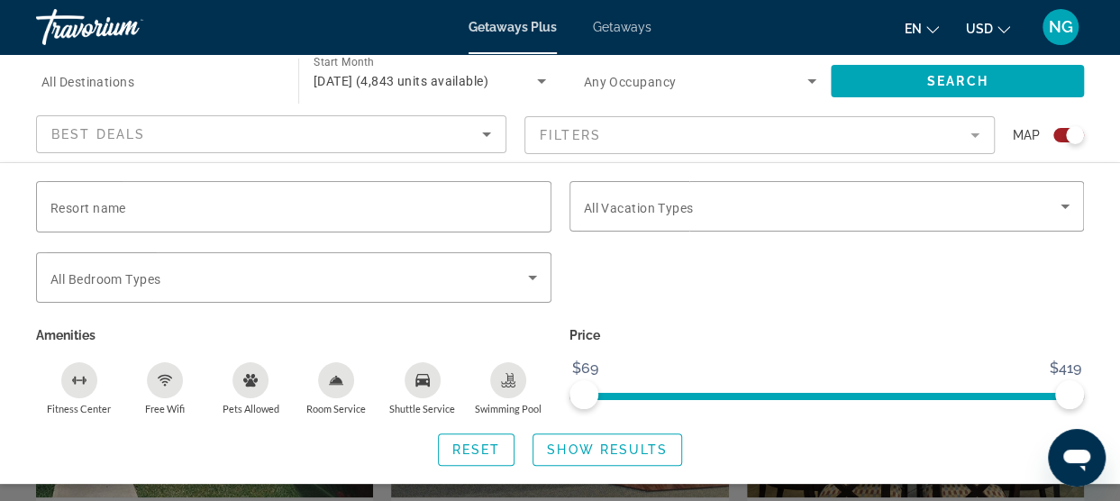
click at [975, 138] on mat-form-field "Filters" at bounding box center [759, 135] width 470 height 38
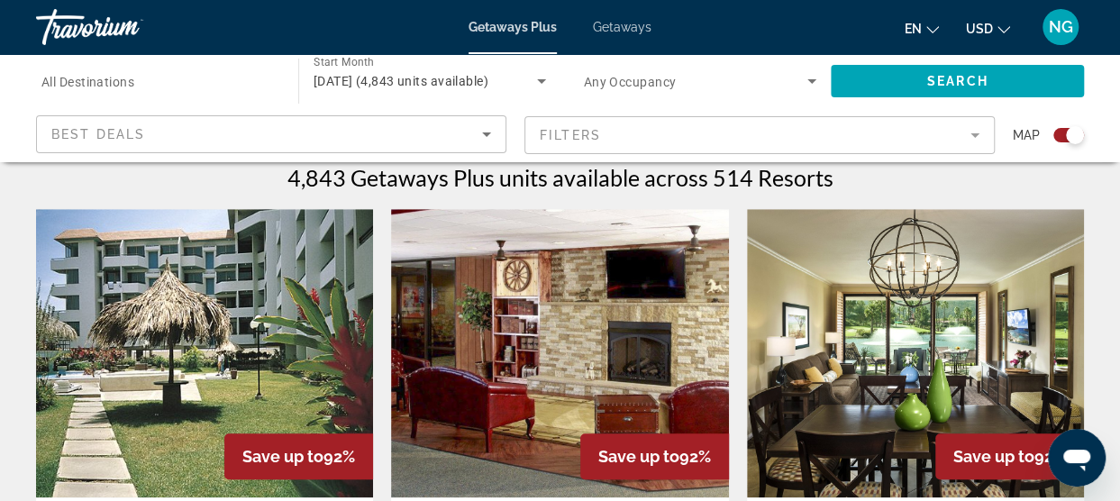
click at [894, 129] on mat-form-field "Filters" at bounding box center [759, 135] width 470 height 38
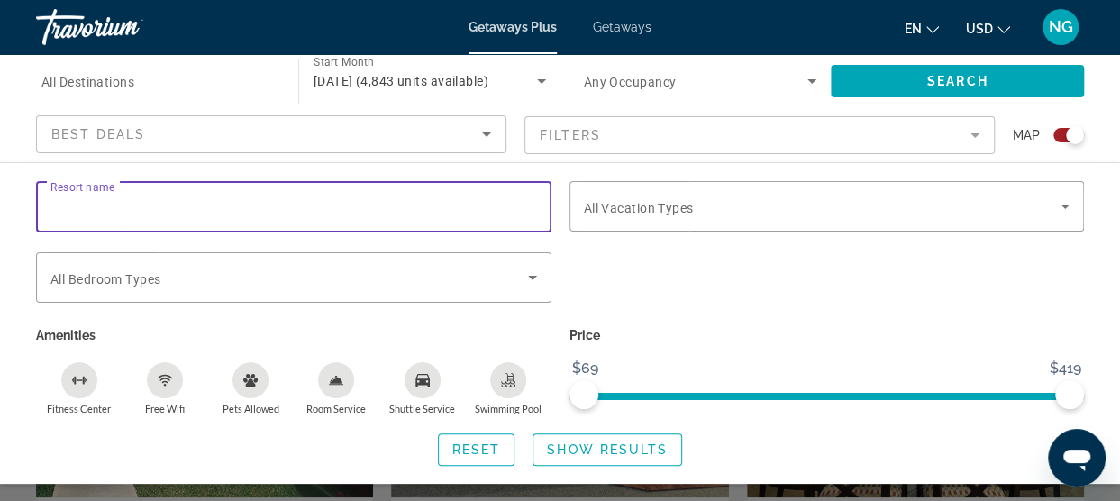
click at [141, 210] on input "Resort name" at bounding box center [293, 207] width 487 height 22
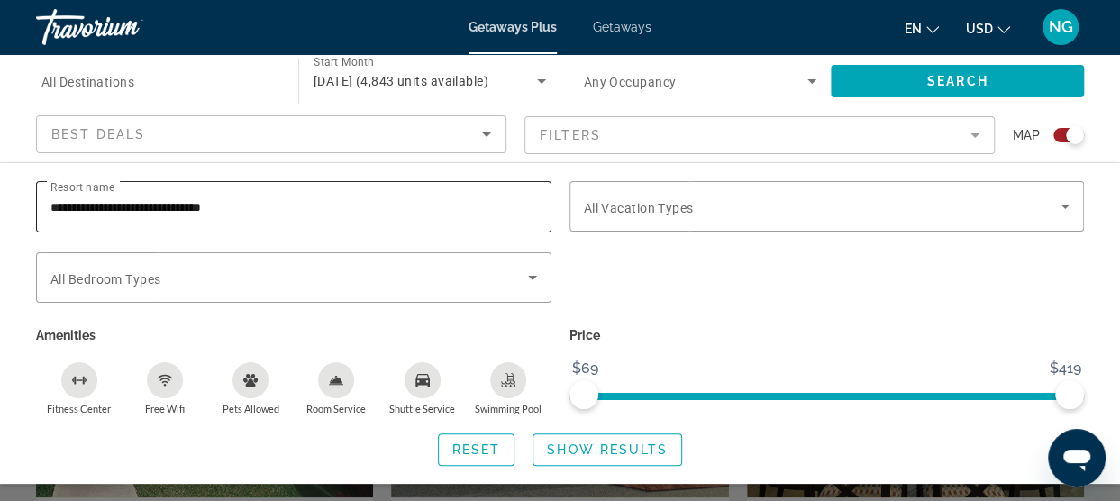
click at [80, 188] on span "Resort name" at bounding box center [82, 187] width 64 height 13
click at [80, 196] on input "**********" at bounding box center [293, 207] width 487 height 22
click at [301, 190] on div "**********" at bounding box center [293, 206] width 487 height 51
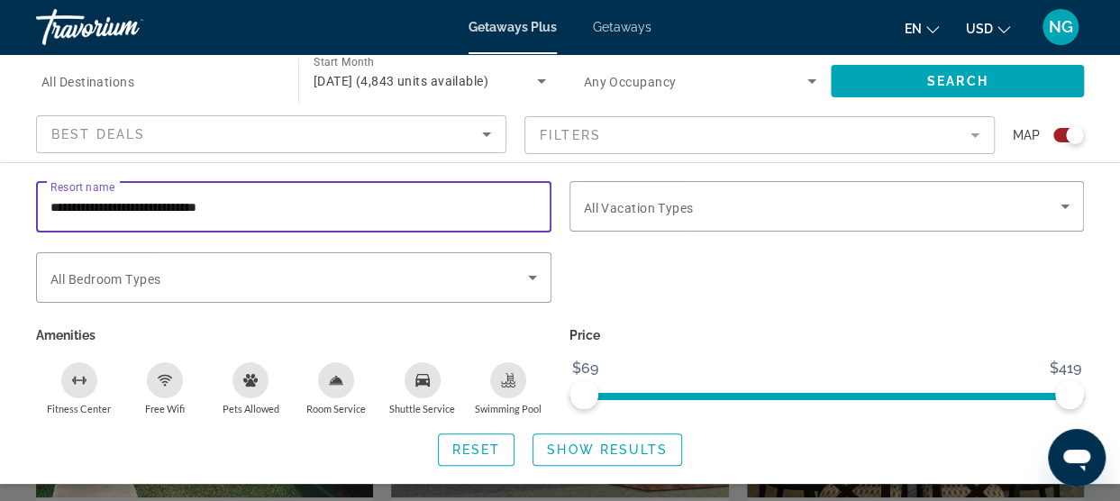
click at [332, 199] on input "**********" at bounding box center [293, 207] width 487 height 22
click at [371, 199] on input "**********" at bounding box center [293, 207] width 487 height 22
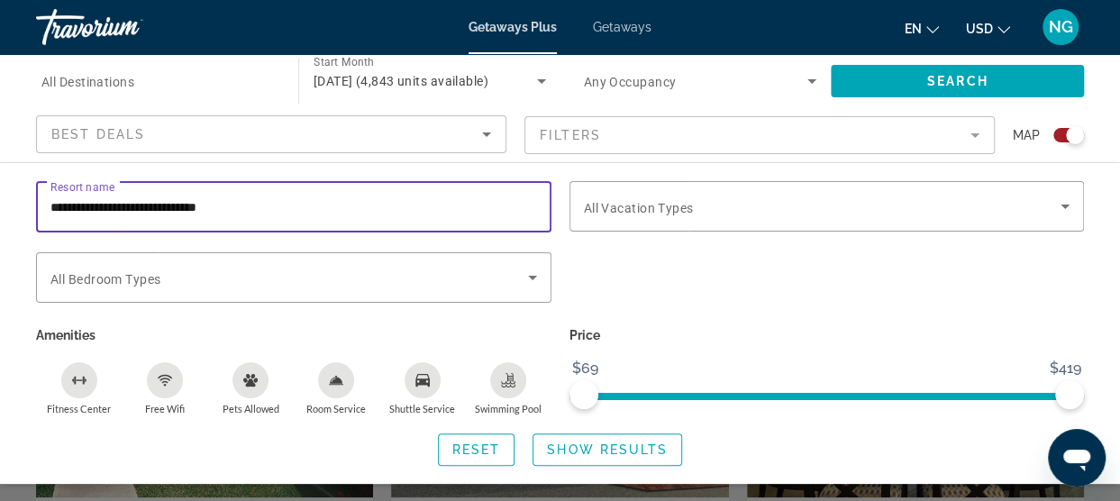
type input "**********"
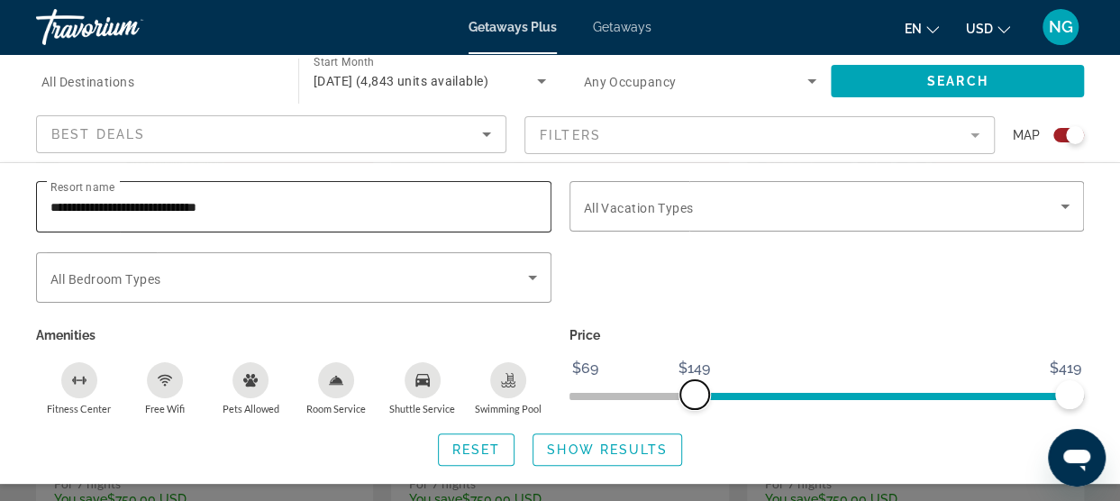
scroll to position [878, 0]
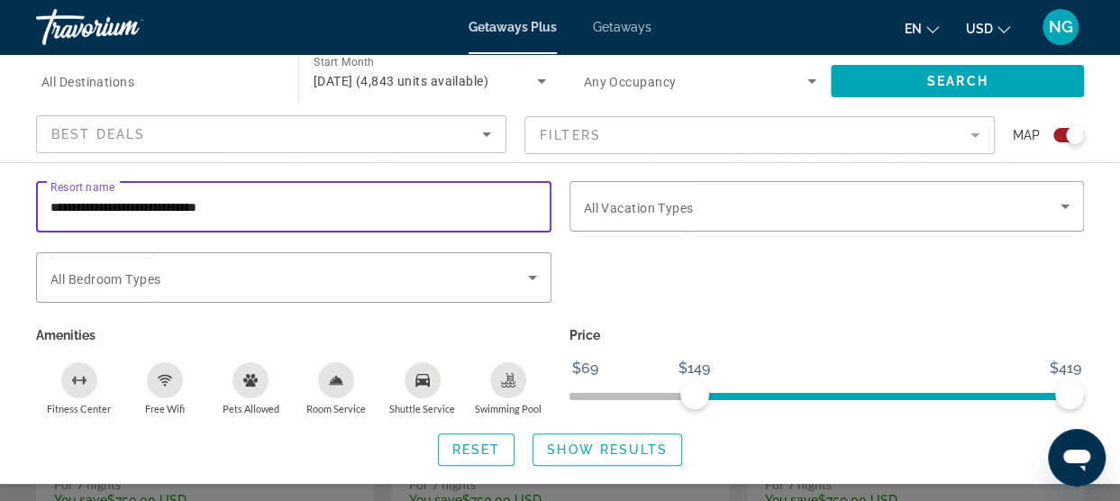
click at [339, 205] on input "**********" at bounding box center [293, 207] width 487 height 22
click at [318, 210] on input "**********" at bounding box center [293, 207] width 487 height 22
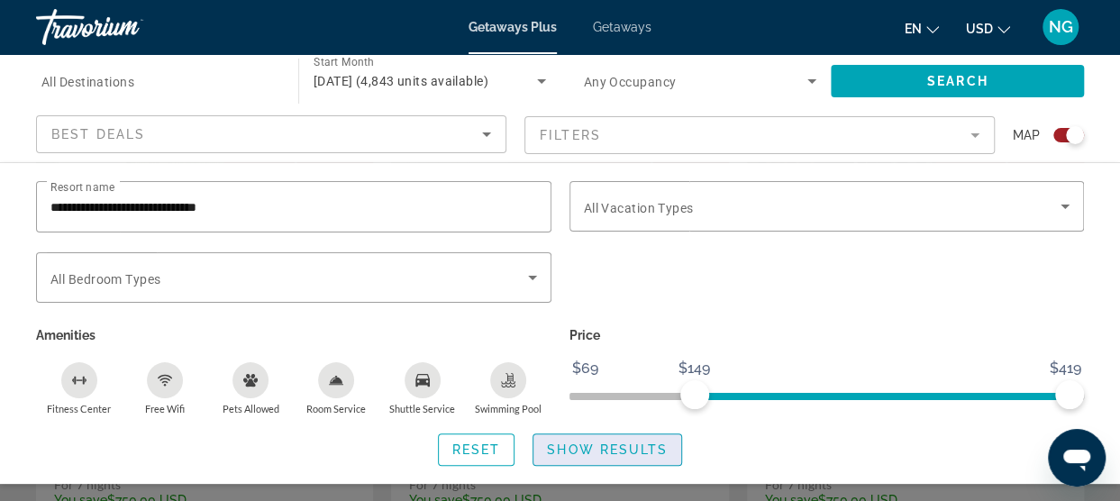
click at [583, 451] on span "Show Results" at bounding box center [607, 449] width 121 height 14
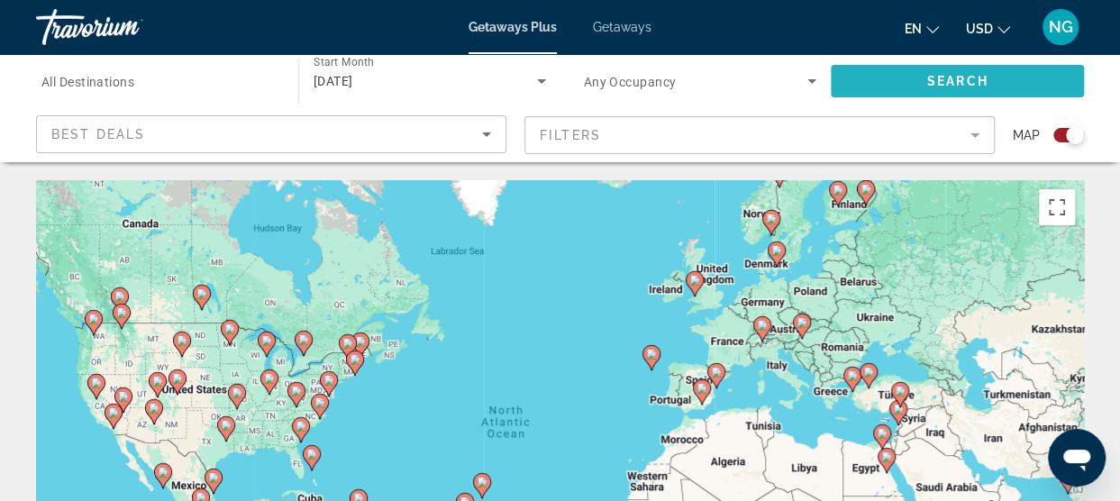
click at [960, 75] on span "Search" at bounding box center [957, 81] width 61 height 14
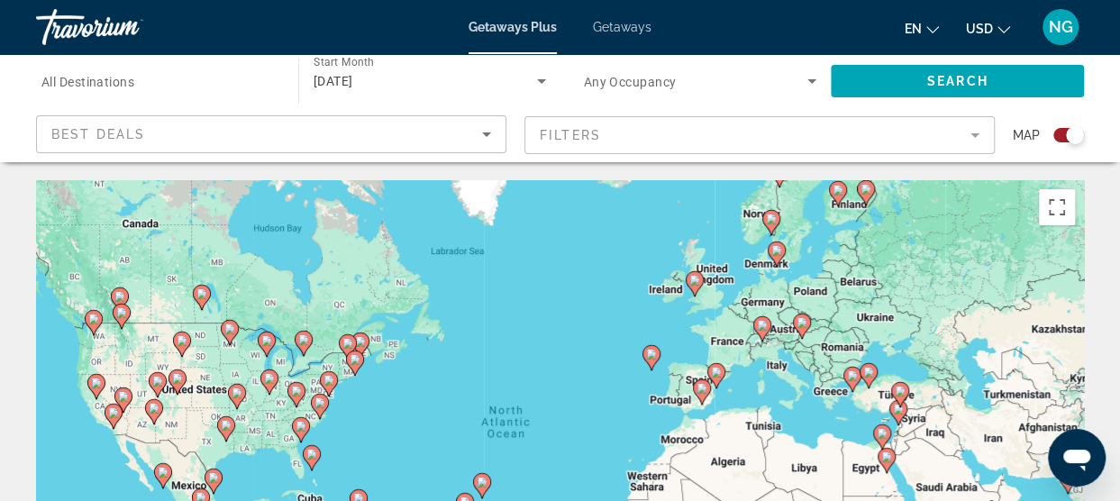
click at [605, 138] on mat-form-field "Filters" at bounding box center [759, 135] width 470 height 38
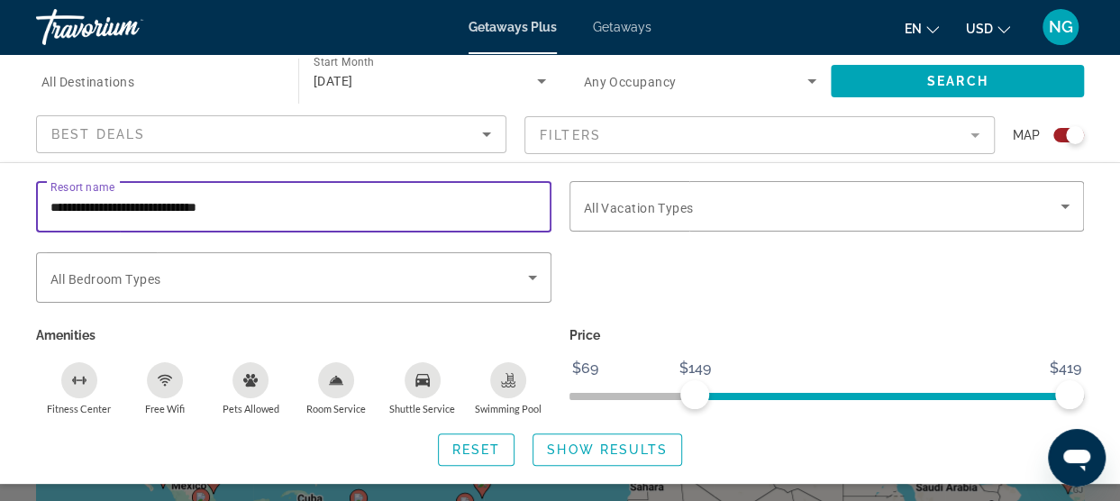
click at [252, 196] on input "**********" at bounding box center [293, 207] width 487 height 22
click at [416, 207] on input "**********" at bounding box center [293, 207] width 487 height 22
type input "**********"
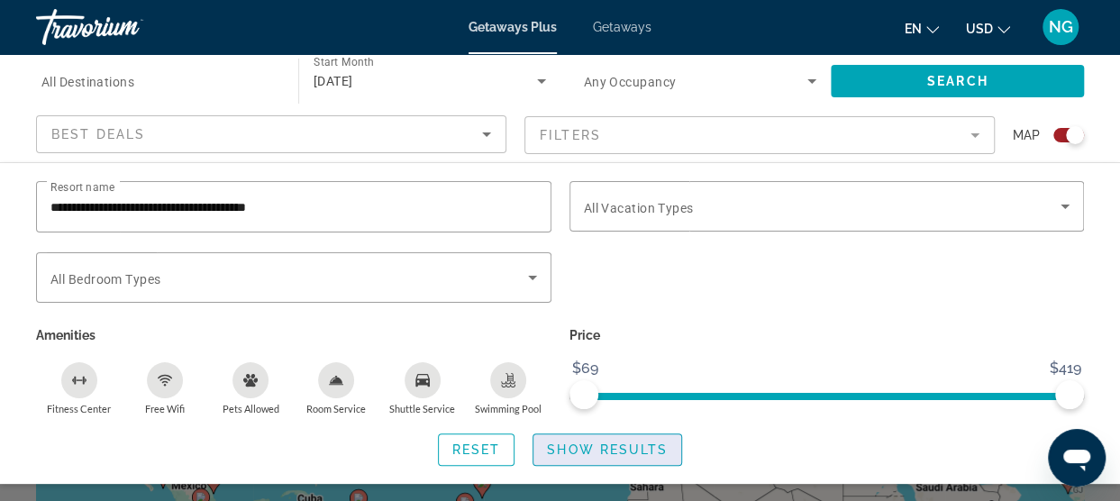
click at [578, 444] on span "Show Results" at bounding box center [607, 449] width 121 height 14
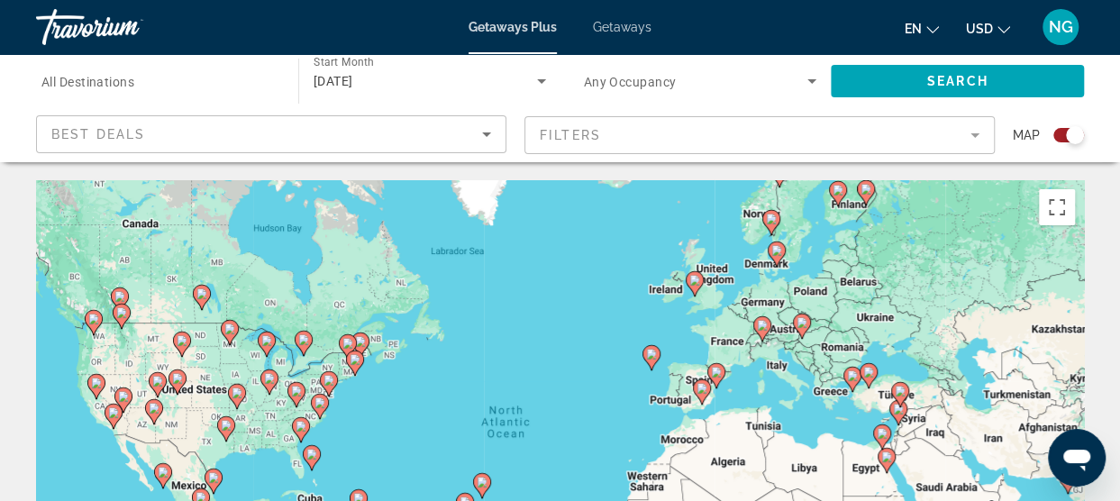
drag, startPoint x: 611, startPoint y: 43, endPoint x: 381, endPoint y: 91, distance: 234.7
click at [381, 91] on div "Skip to main content Getaways Plus Getaways en English Español Français Italian…" at bounding box center [560, 250] width 1120 height 501
drag, startPoint x: 381, startPoint y: 91, endPoint x: 350, endPoint y: 82, distance: 32.8
click at [350, 82] on span "[DATE]" at bounding box center [334, 81] width 40 height 14
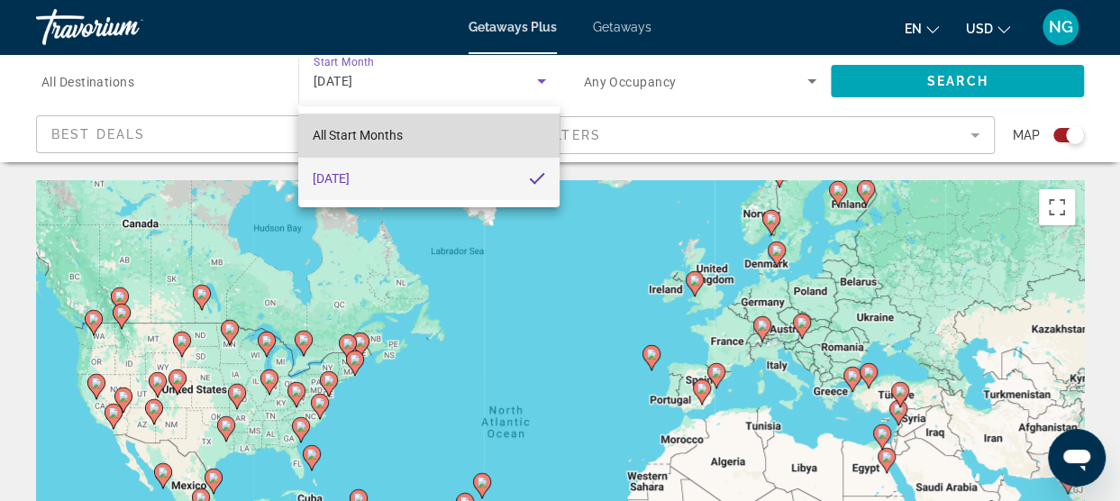
click at [377, 134] on span "All Start Months" at bounding box center [358, 135] width 90 height 14
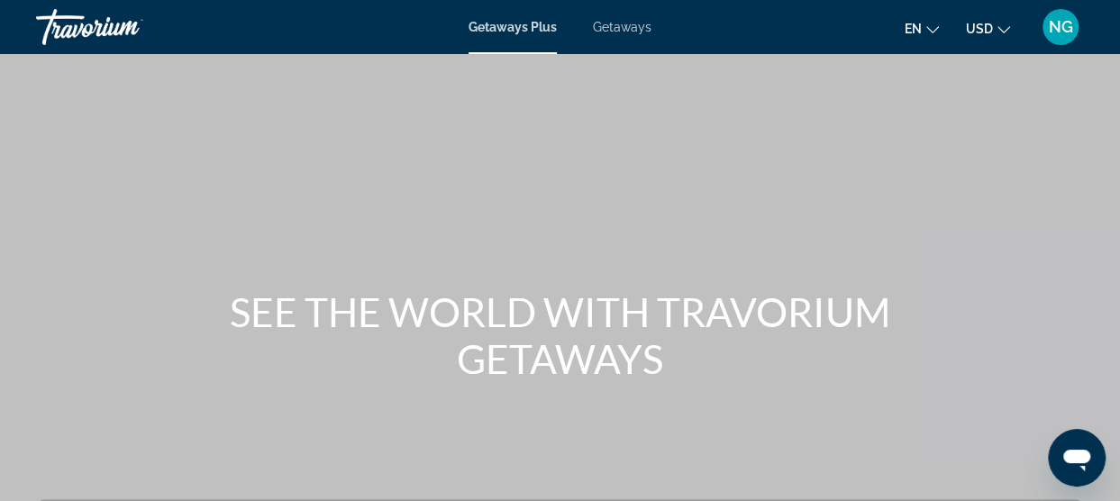
click at [619, 23] on span "Getaways" at bounding box center [622, 27] width 59 height 14
click at [515, 183] on div "Main content" at bounding box center [560, 270] width 1120 height 541
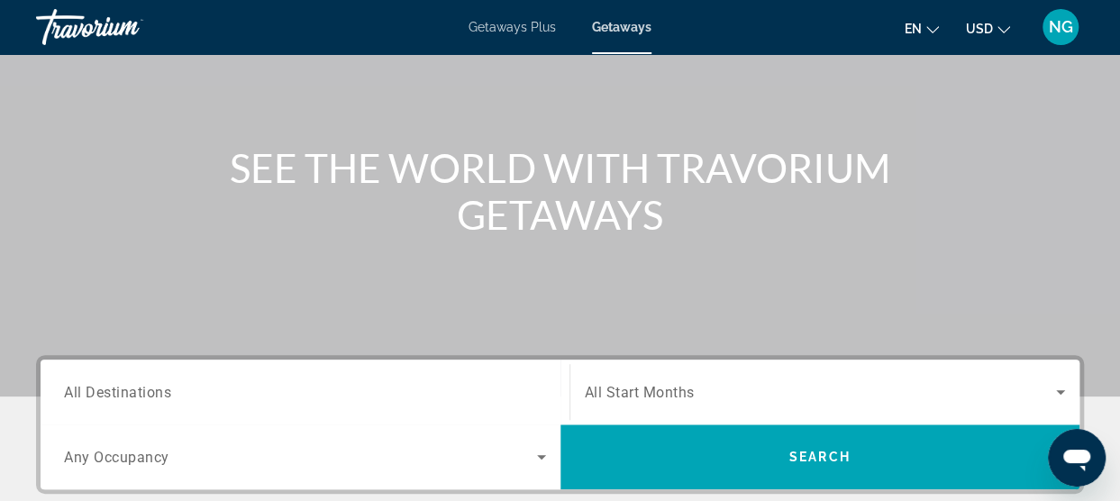
scroll to position [288, 0]
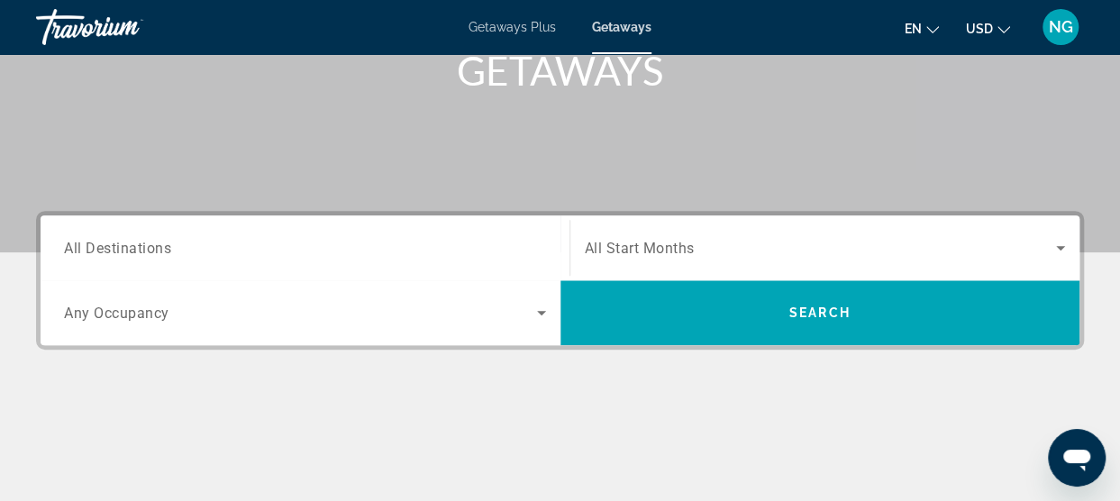
click at [146, 253] on span "All Destinations" at bounding box center [117, 247] width 107 height 17
click at [146, 253] on input "Destination All Destinations" at bounding box center [305, 249] width 482 height 22
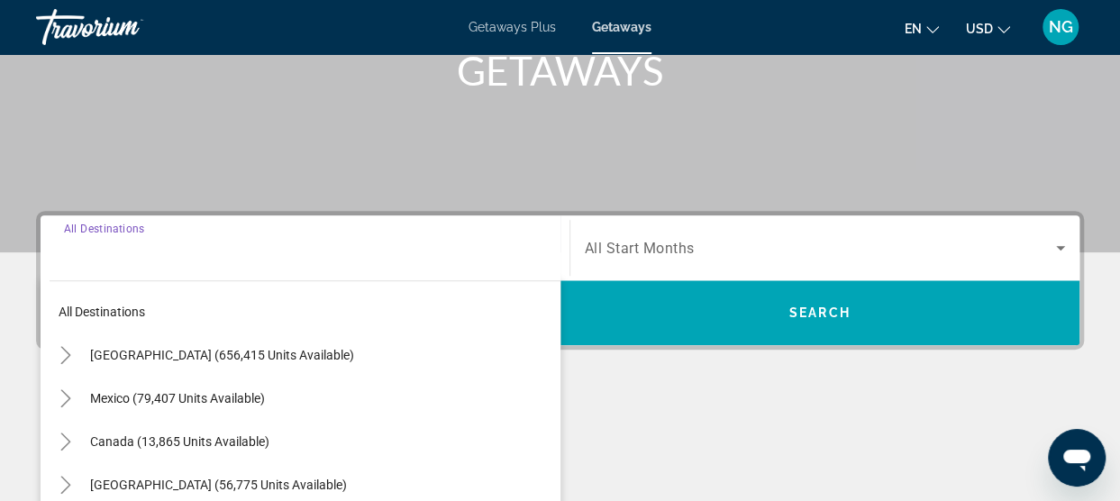
scroll to position [440, 0]
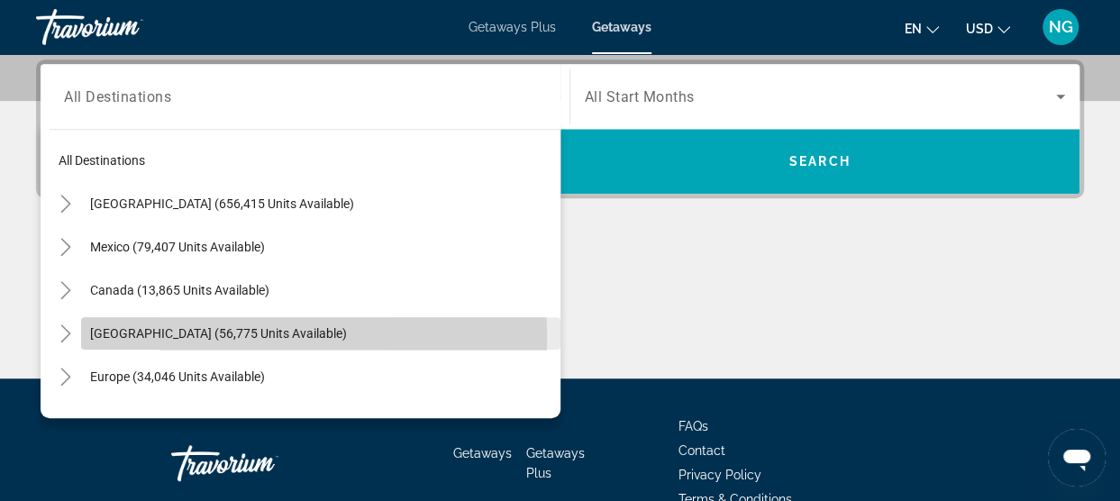
click at [238, 334] on span "[GEOGRAPHIC_DATA] (56,775 units available)" at bounding box center [218, 333] width 257 height 14
type input "**********"
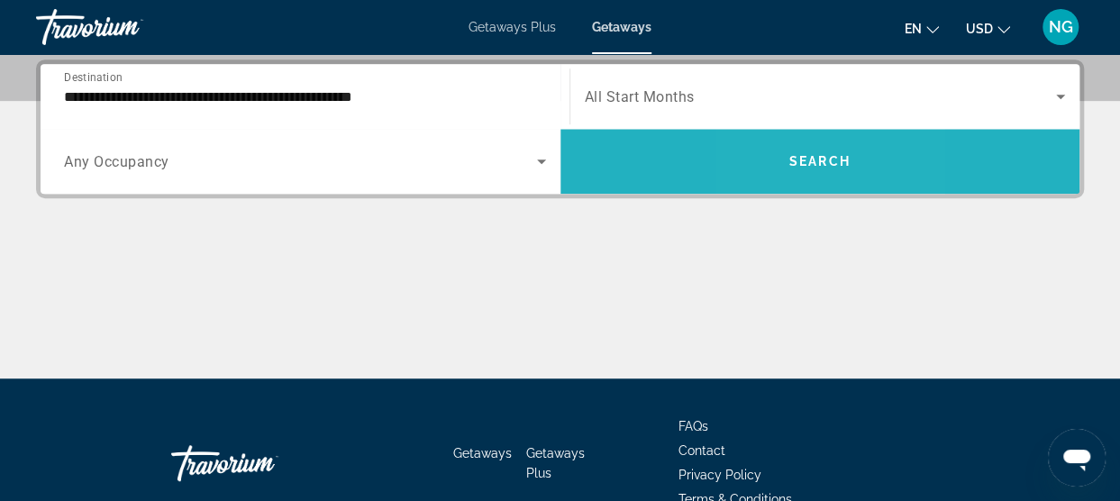
click at [784, 160] on span "Search widget" at bounding box center [820, 161] width 520 height 43
